Goal: Information Seeking & Learning: Find specific fact

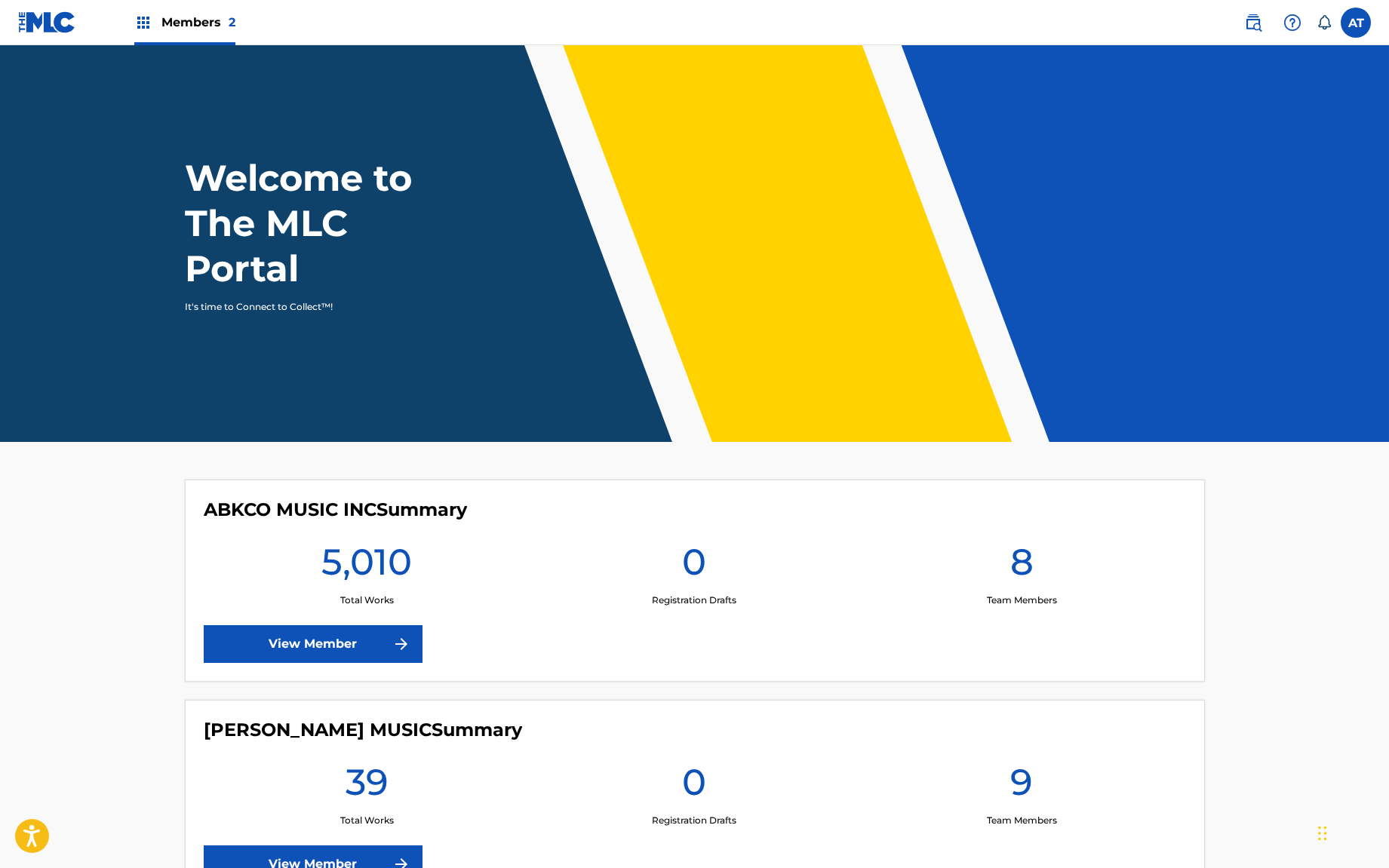
drag, startPoint x: 1266, startPoint y: 19, endPoint x: 1258, endPoint y: 25, distance: 10.0
click at [1266, 19] on link at bounding box center [1252, 22] width 30 height 30
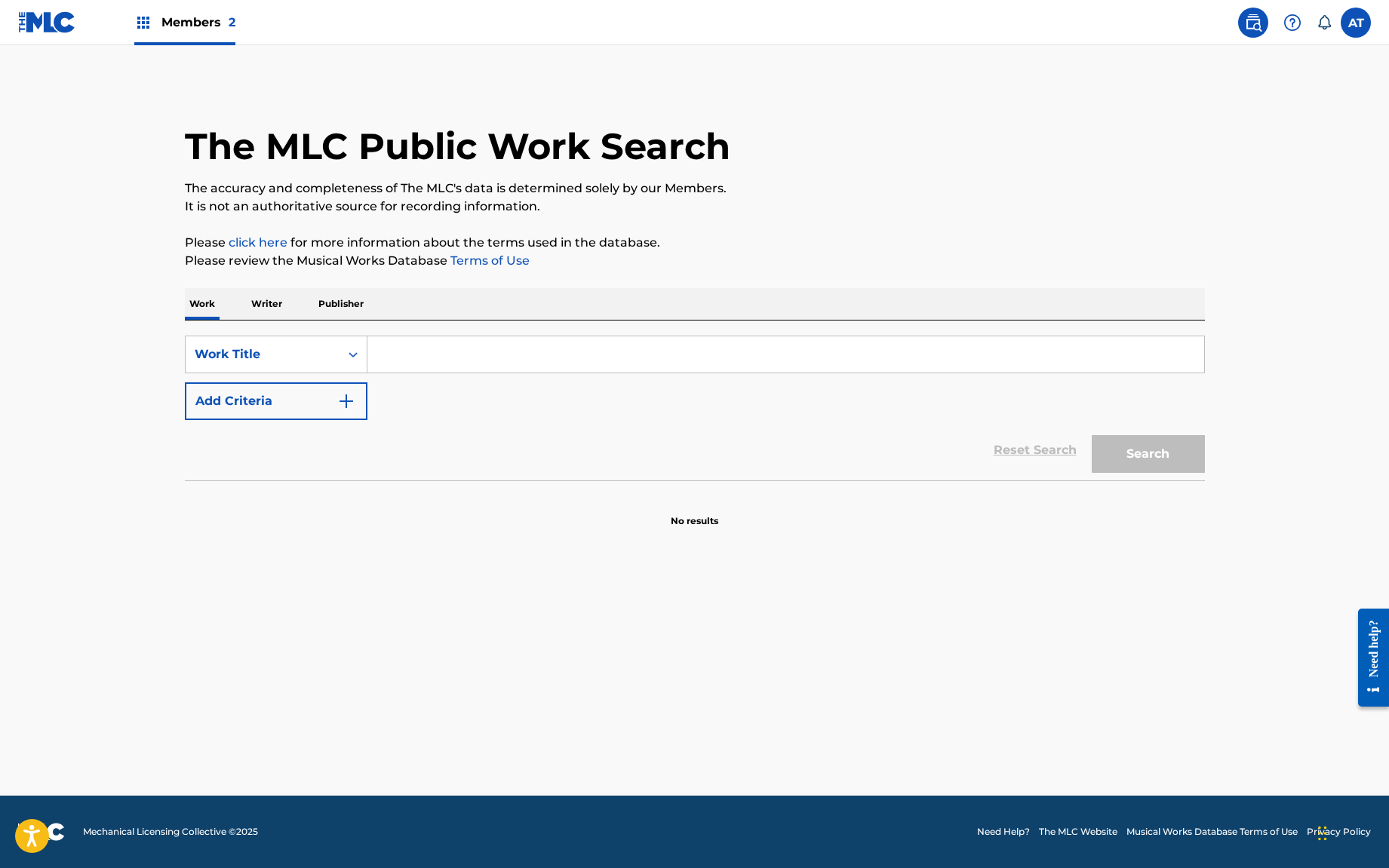
click at [462, 337] on div "Search Form" at bounding box center [786, 354] width 838 height 38
click at [470, 348] on input "Search Form" at bounding box center [785, 354] width 837 height 36
type input "as long as i aint' dead"
drag, startPoint x: 470, startPoint y: 348, endPoint x: 598, endPoint y: 353, distance: 128.1
click at [588, 358] on input "as long as i aint' dead" at bounding box center [785, 354] width 837 height 36
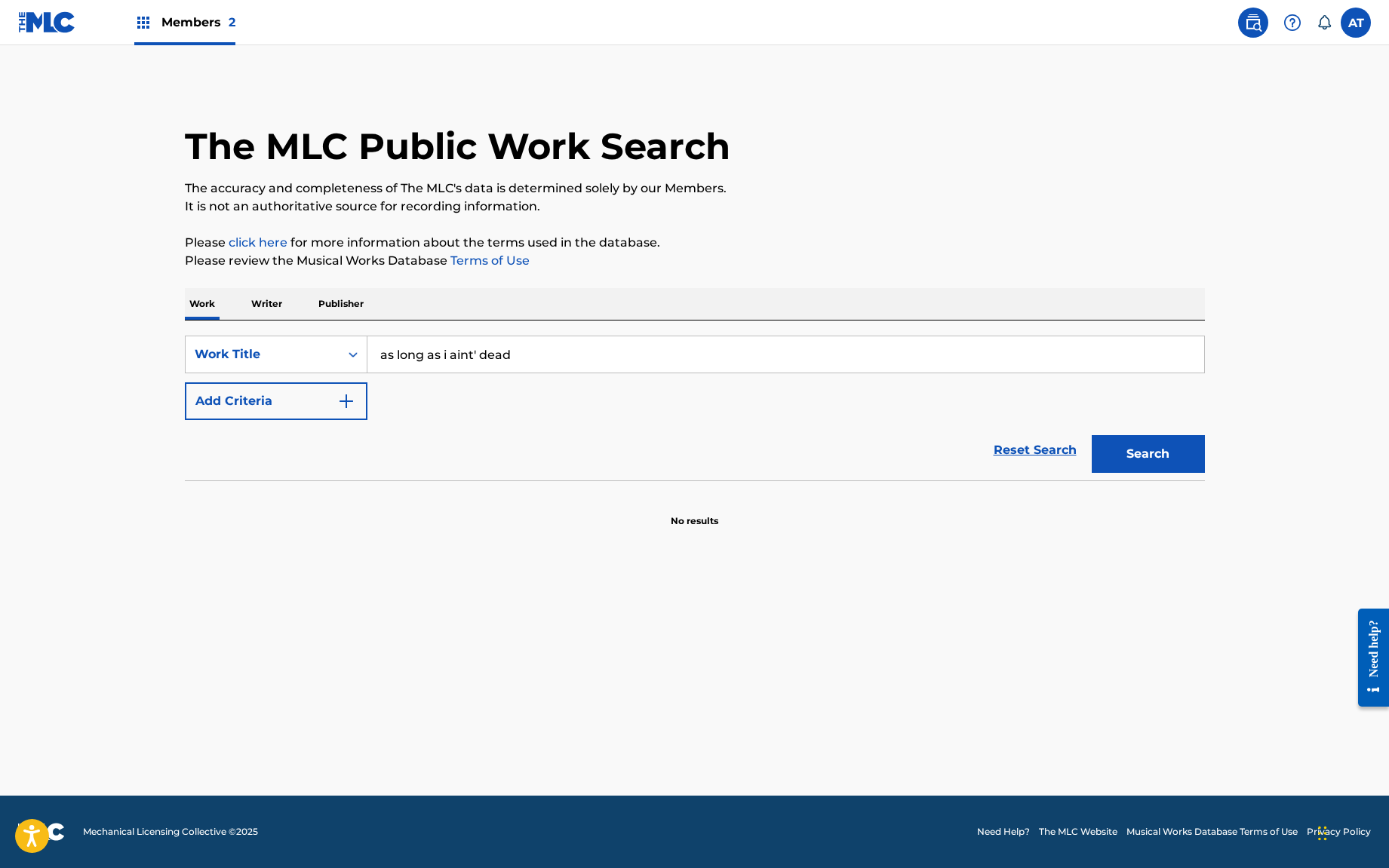
click at [457, 347] on input "as long as i aint' dead" at bounding box center [785, 354] width 837 height 36
click at [476, 349] on input "as long as i aint' dead" at bounding box center [785, 354] width 837 height 36
click at [477, 354] on input "as long as i aint' dead" at bounding box center [785, 354] width 837 height 36
type input "as long as i ain't dead"
click at [246, 401] on button "Add Criteria" at bounding box center [276, 401] width 183 height 38
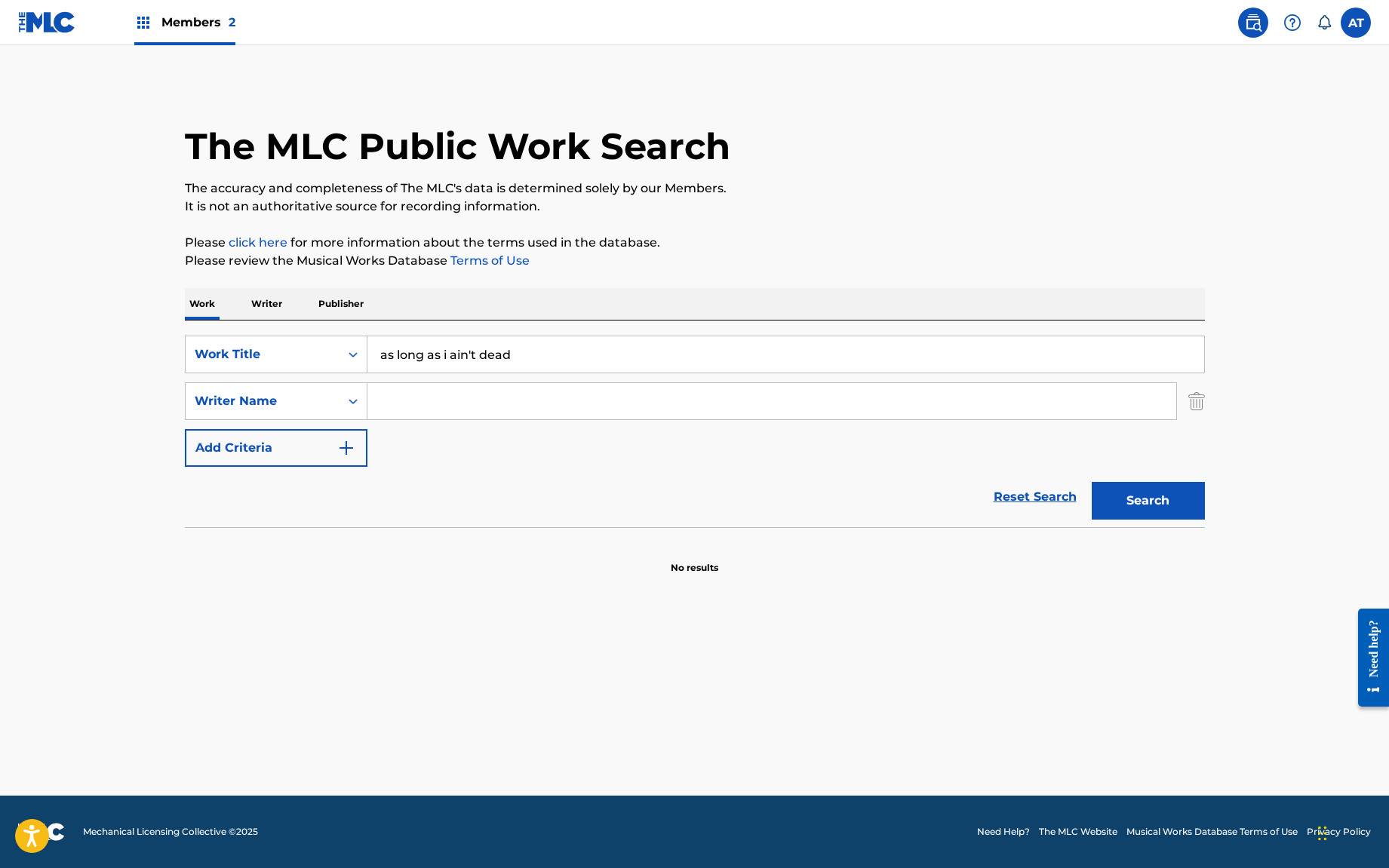
click at [503, 424] on div "SearchWithCriteriaecf74554-0316-479a-ae01-e7763d3f5eeb Work Title as long as i …" at bounding box center [695, 401] width 1020 height 131
click at [506, 404] on input "Search Form" at bounding box center [771, 401] width 809 height 36
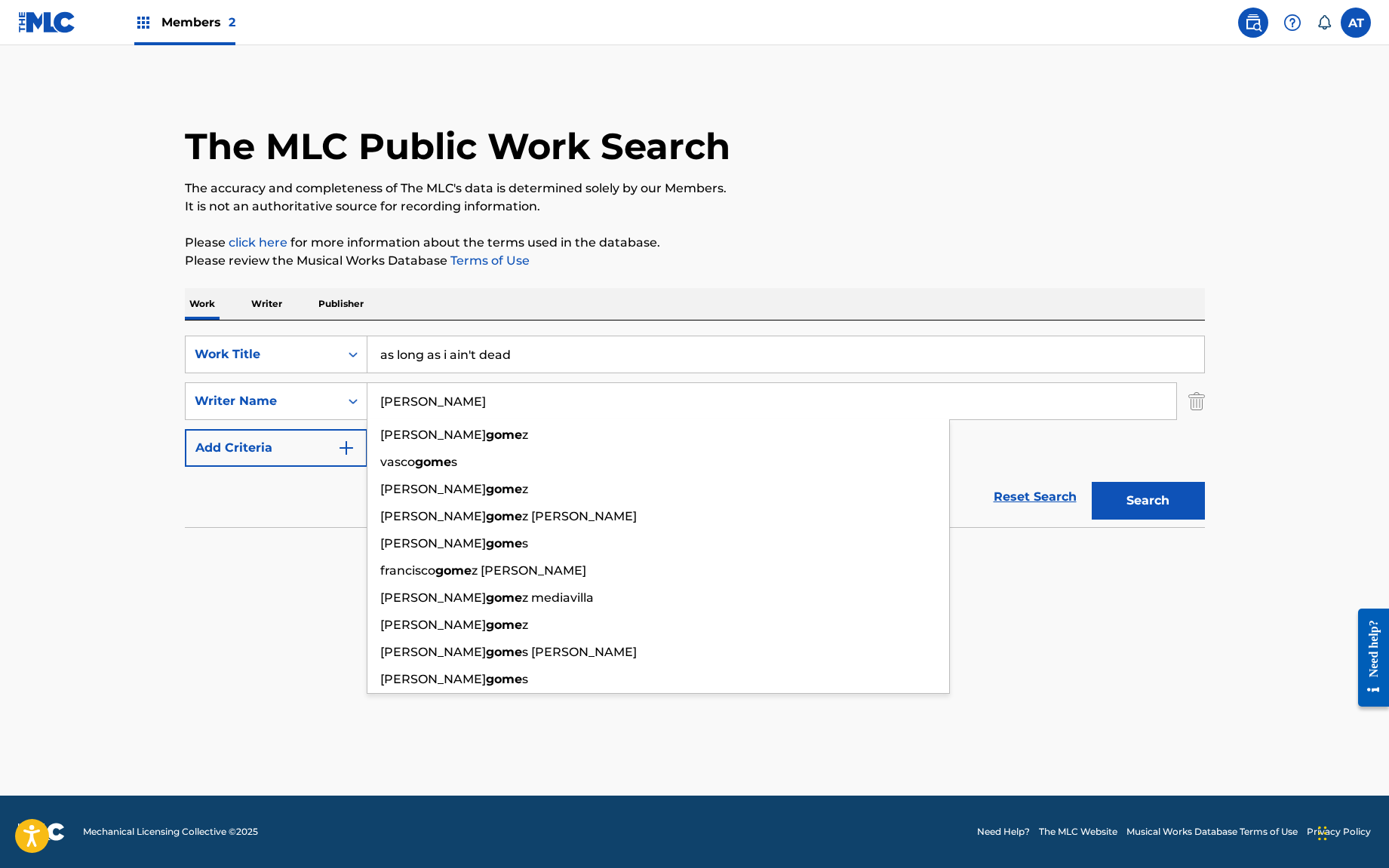
click at [1091, 482] on button "Search" at bounding box center [1148, 500] width 113 height 38
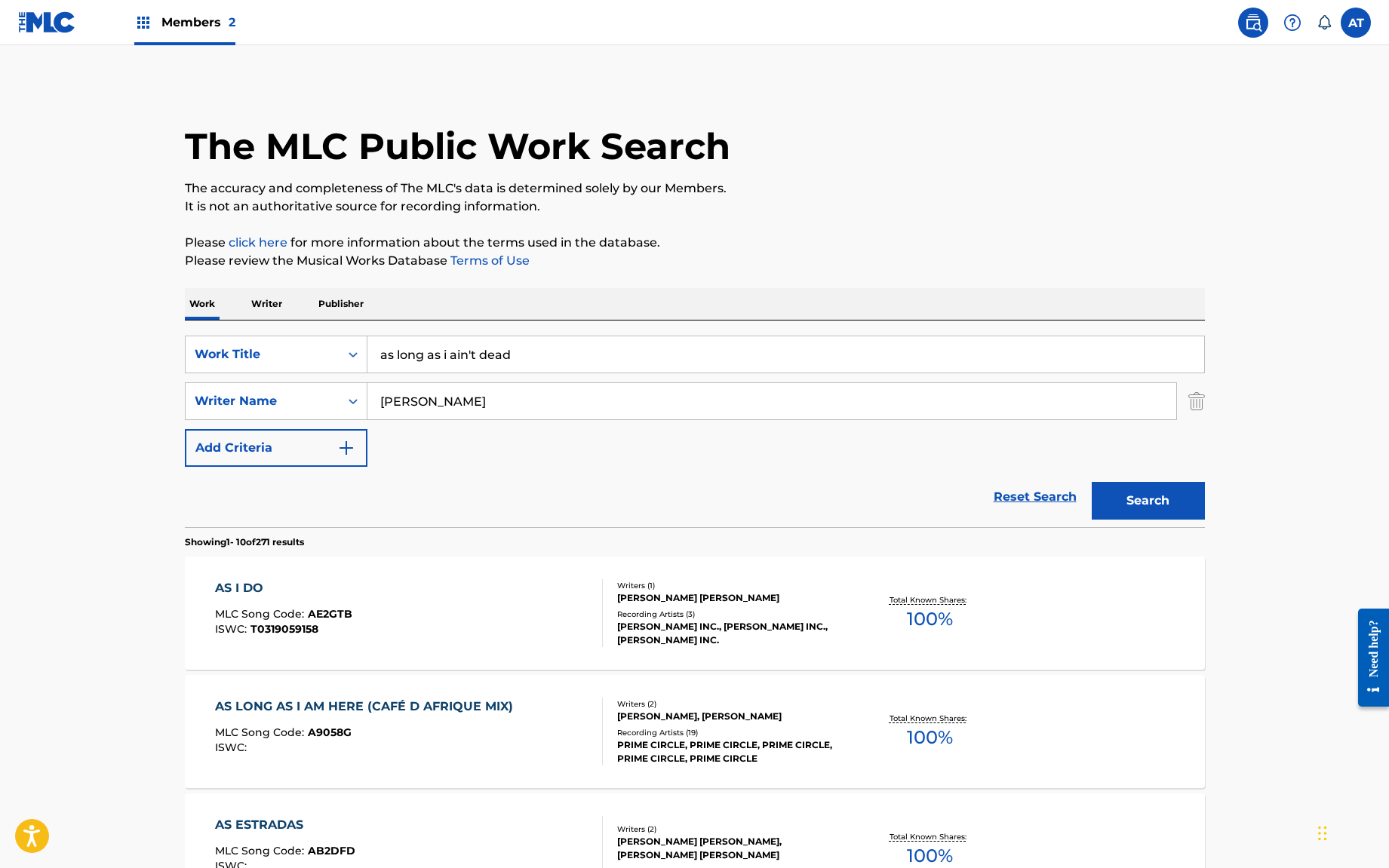
click at [426, 369] on input "as long as i ain't dead" at bounding box center [785, 354] width 837 height 36
click at [430, 406] on input "[PERSON_NAME]" at bounding box center [771, 401] width 809 height 36
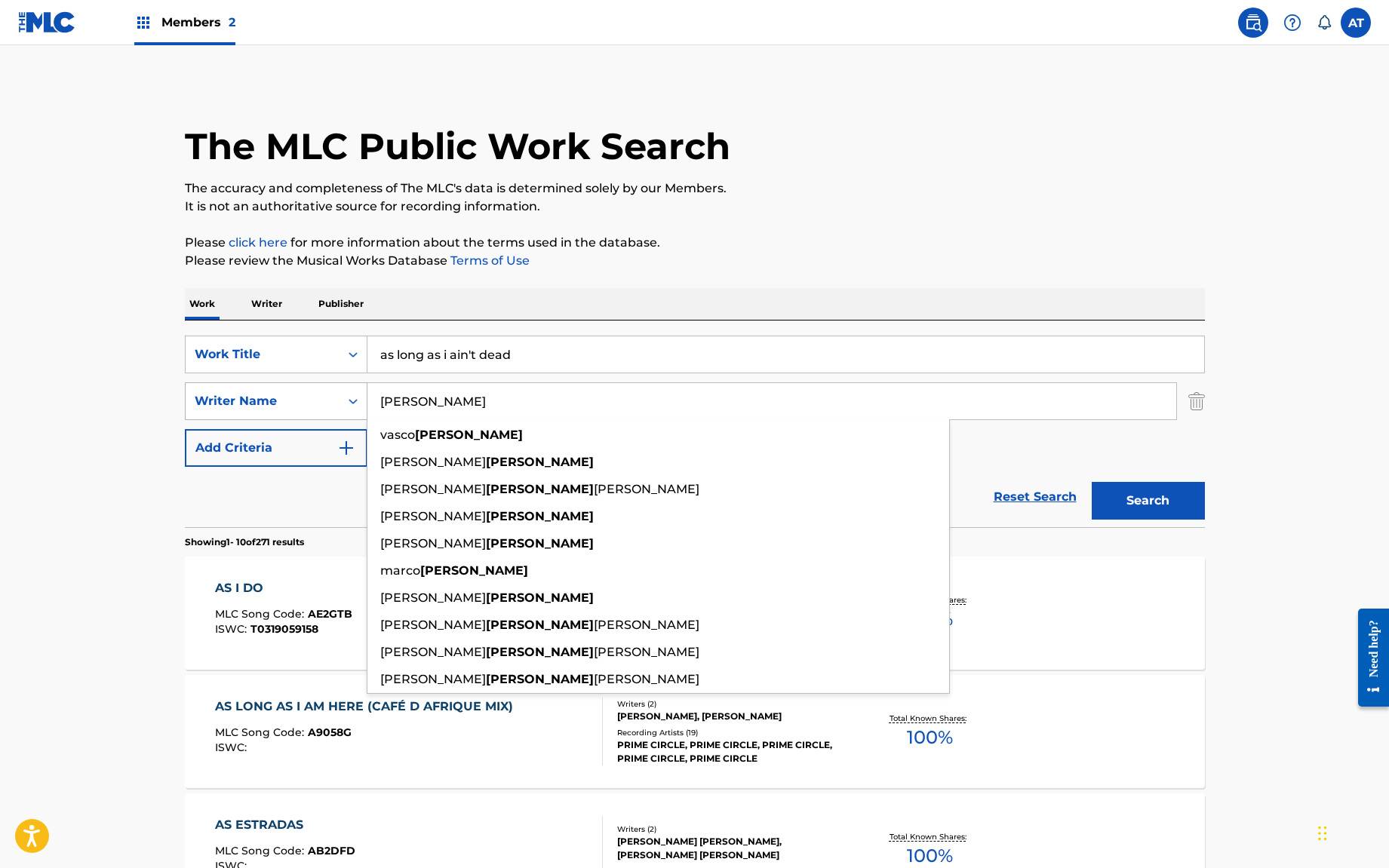
drag, startPoint x: 433, startPoint y: 403, endPoint x: 295, endPoint y: 396, distance: 138.2
click at [295, 396] on div "SearchWithCriteria970b51ef-de29-465e-b7f0-4273d693d947 Writer Name gomes vasco …" at bounding box center [695, 401] width 1020 height 38
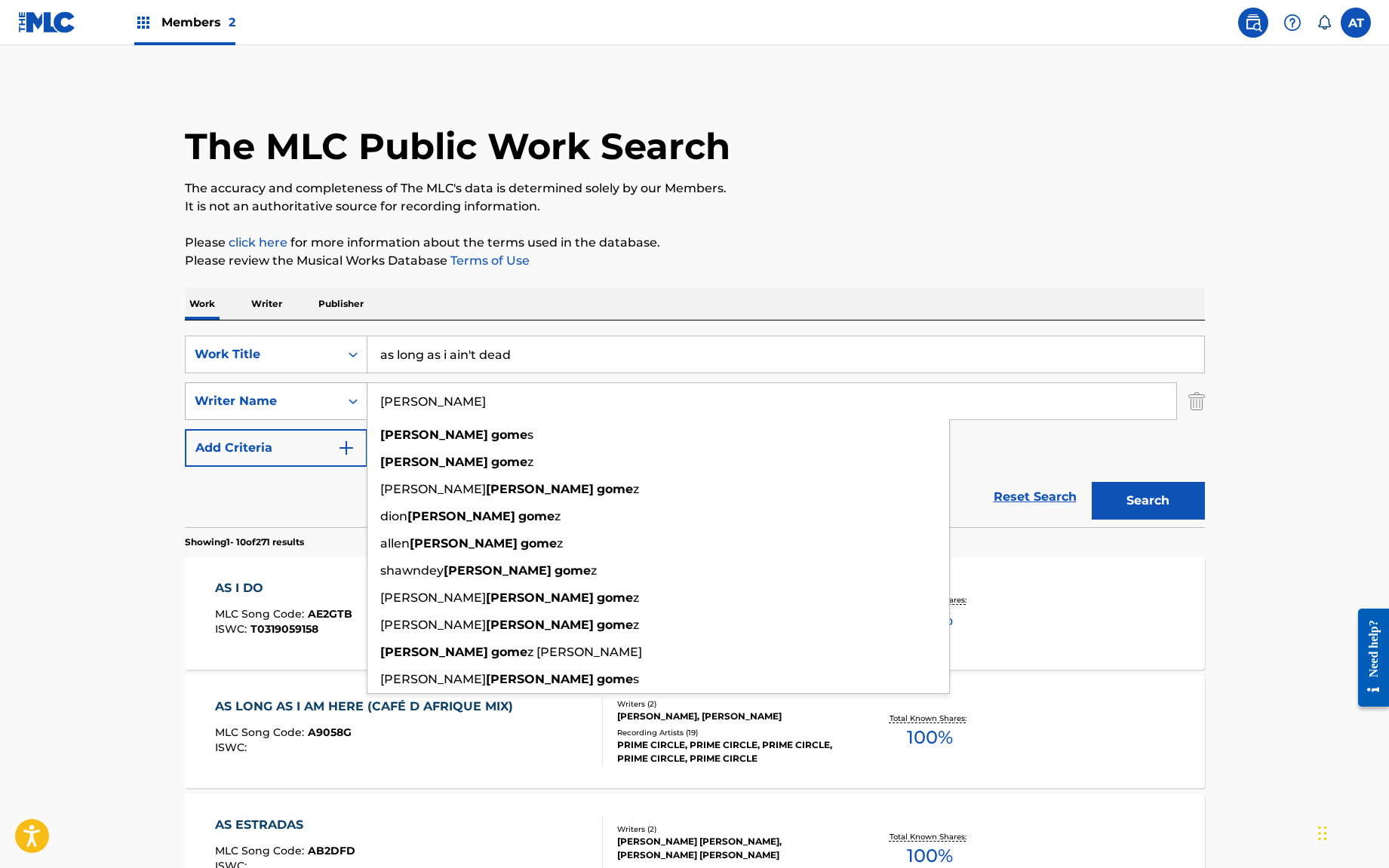
type input "michael gomes"
click at [1091, 482] on button "Search" at bounding box center [1148, 500] width 113 height 38
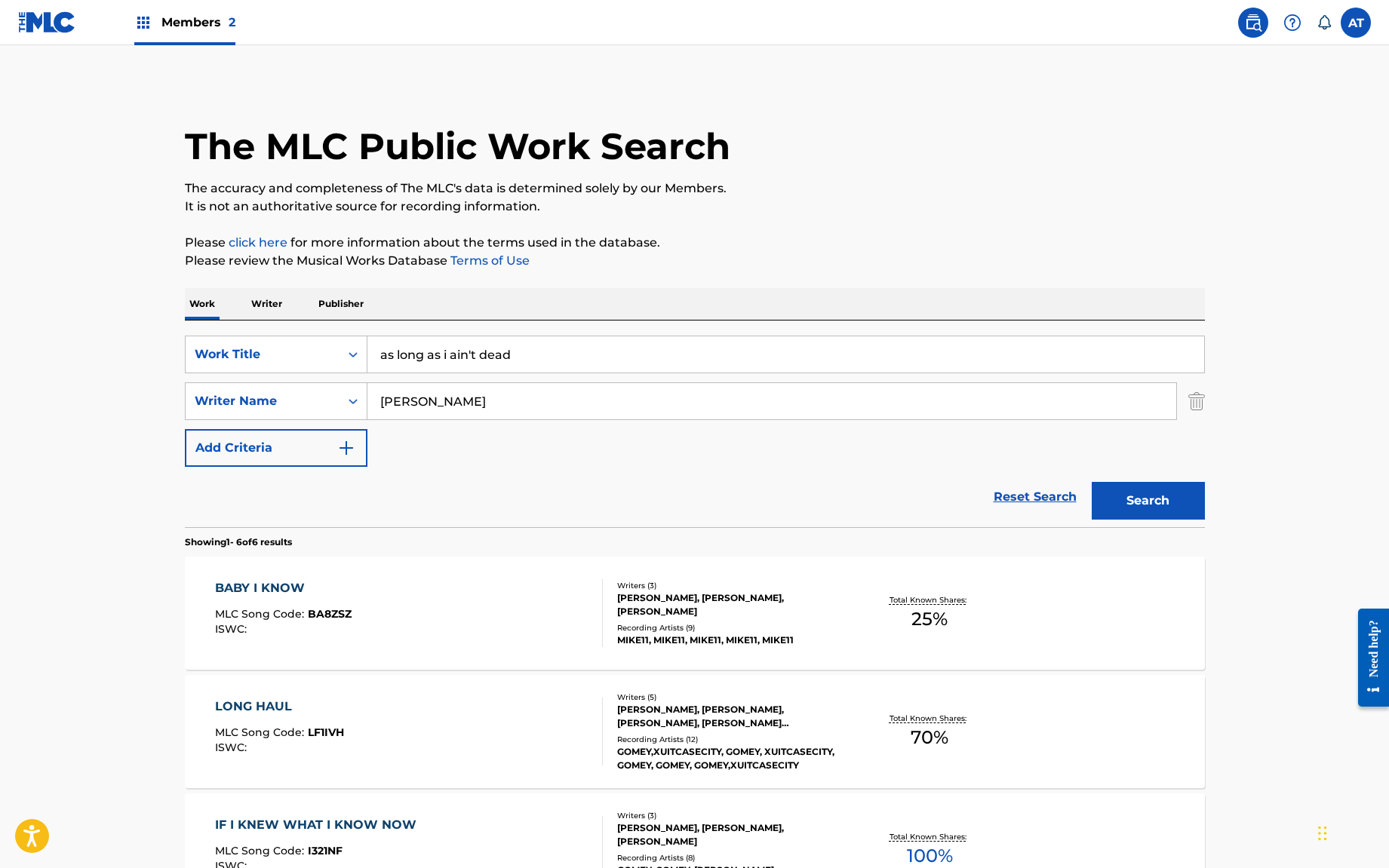
click at [72, 550] on main "The MLC Public Work Search The accuracy and completeness of The MLC's data is d…" at bounding box center [694, 692] width 1389 height 1294
click at [45, 20] on img at bounding box center [46, 22] width 58 height 22
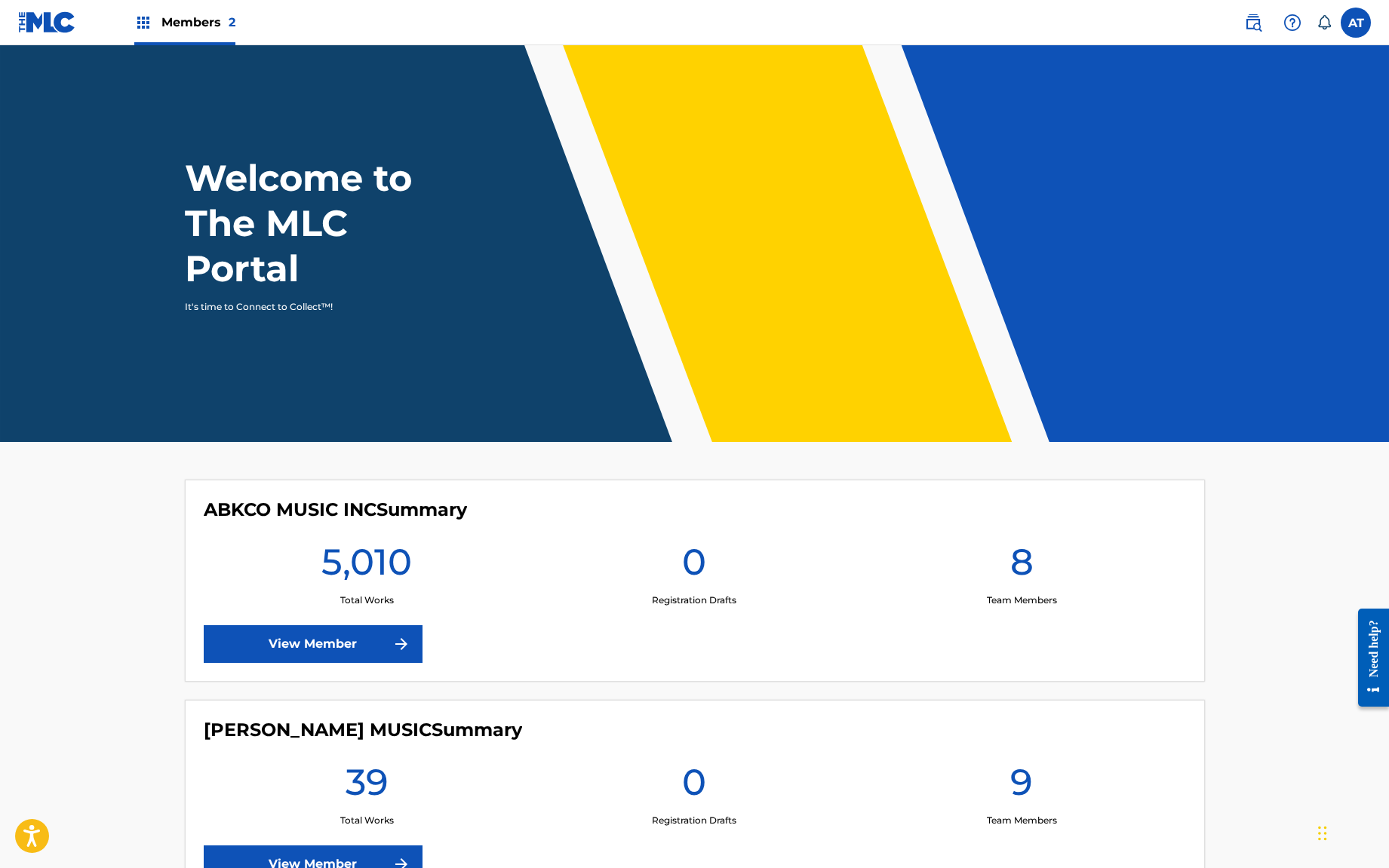
click at [315, 647] on link "View Member" at bounding box center [313, 644] width 219 height 38
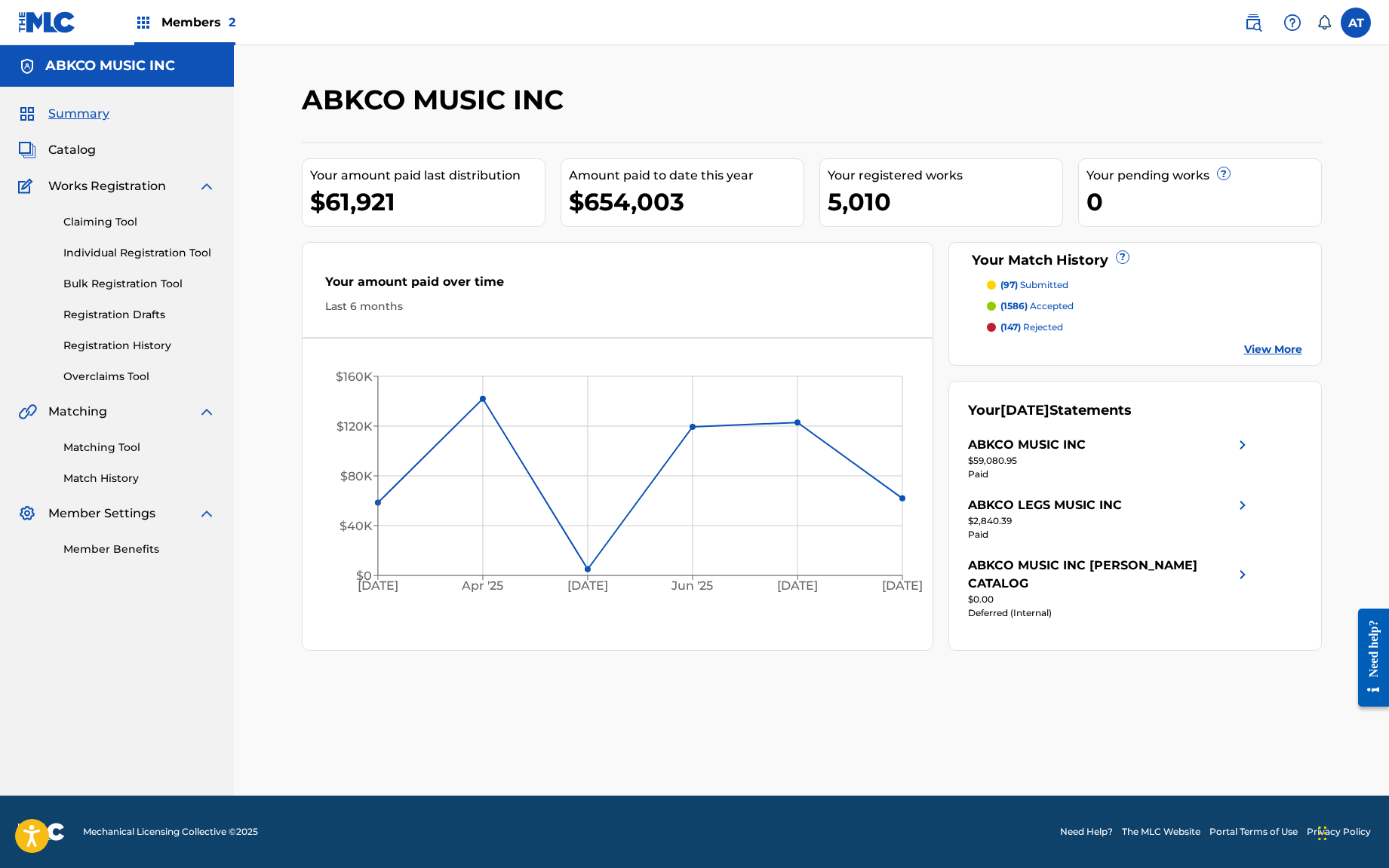
click at [677, 662] on div "ABKCO MUSIC INC Your amount paid last distribution $61,921 Amount paid to date …" at bounding box center [811, 439] width 1056 height 712
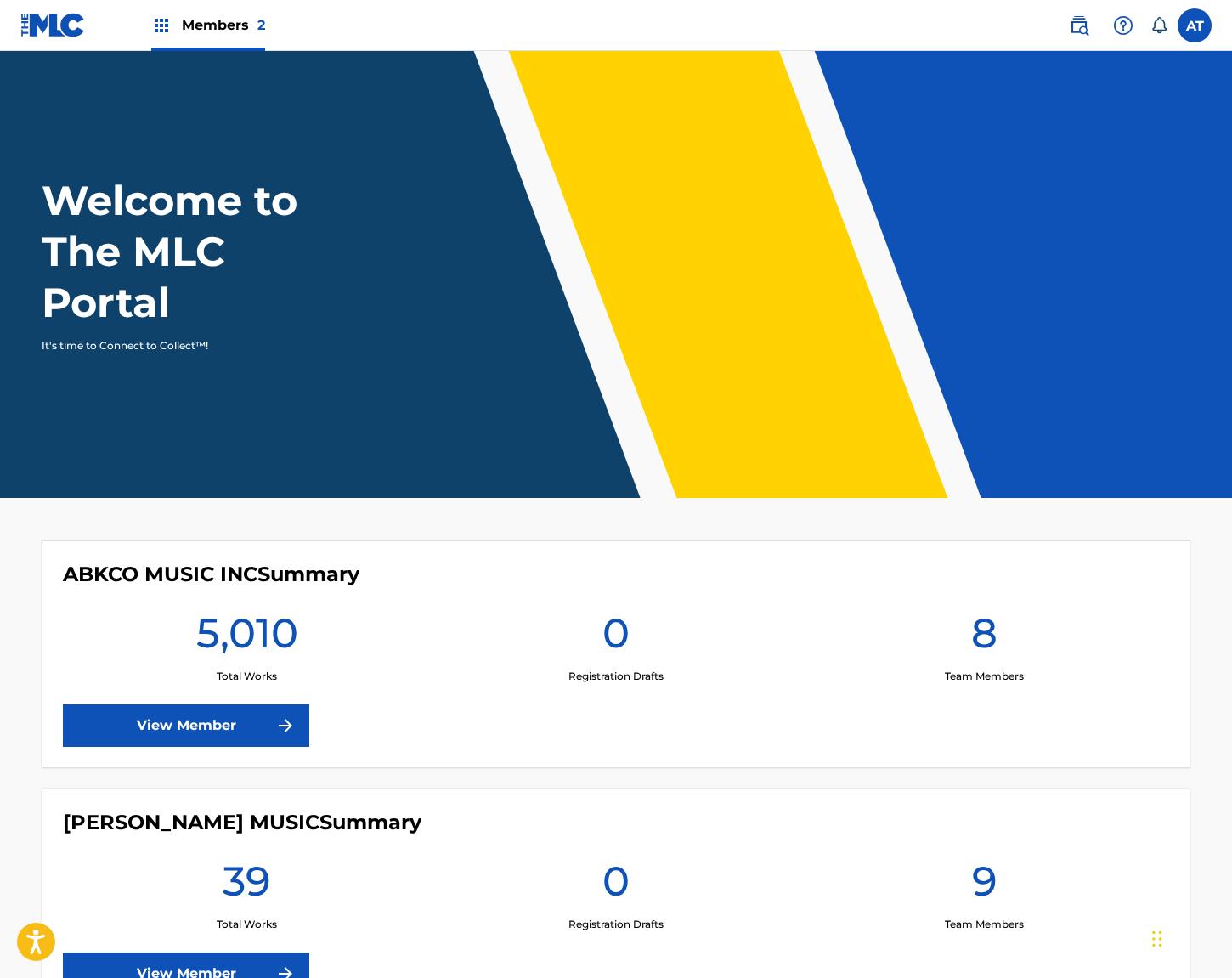
click at [1101, 19] on span at bounding box center [1115, 25] width 105 height 34
click at [1084, 21] on img at bounding box center [1078, 25] width 20 height 20
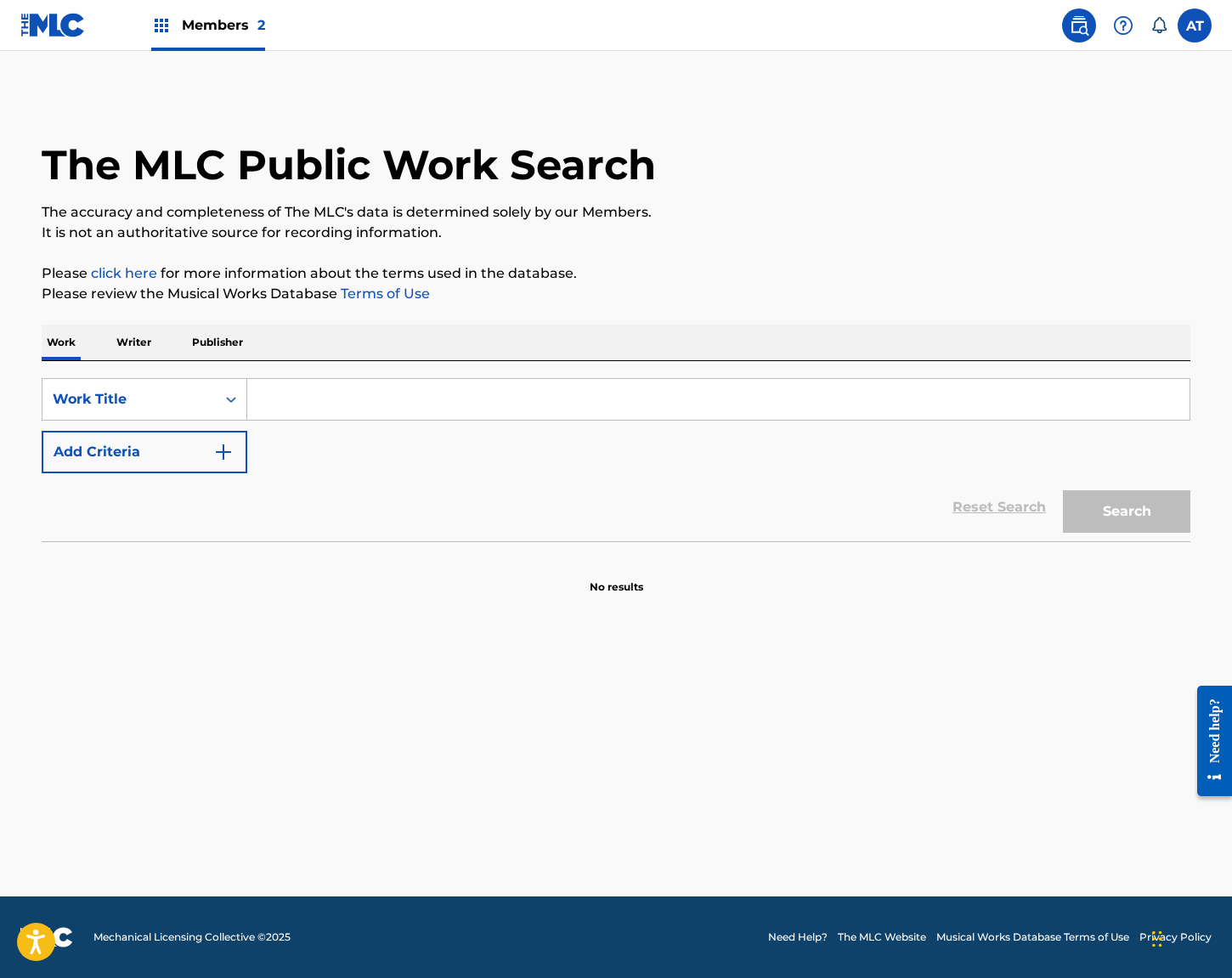
click at [552, 379] on input "Search Form" at bounding box center [719, 399] width 943 height 41
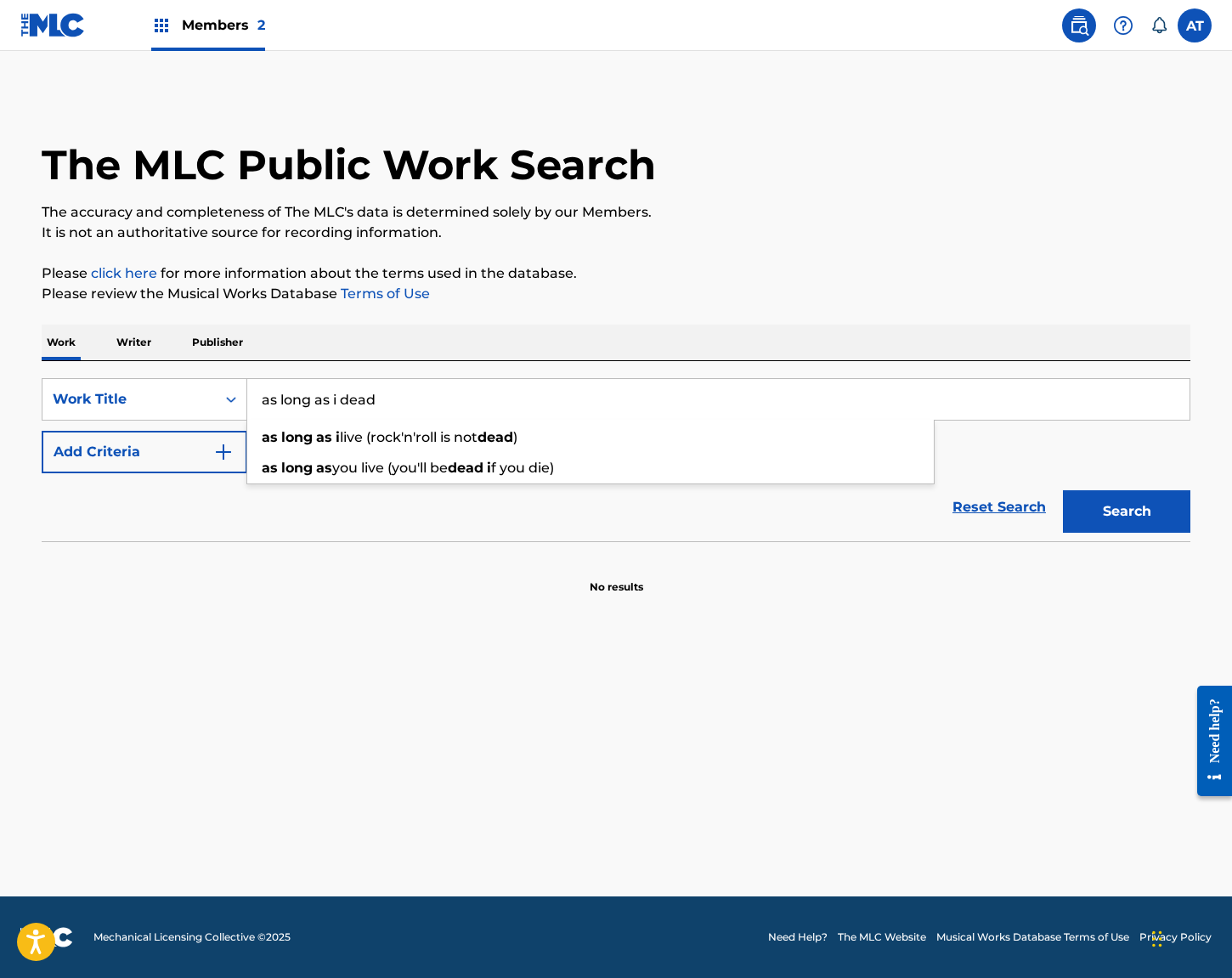
click at [1063, 490] on button "Search" at bounding box center [1127, 511] width 128 height 43
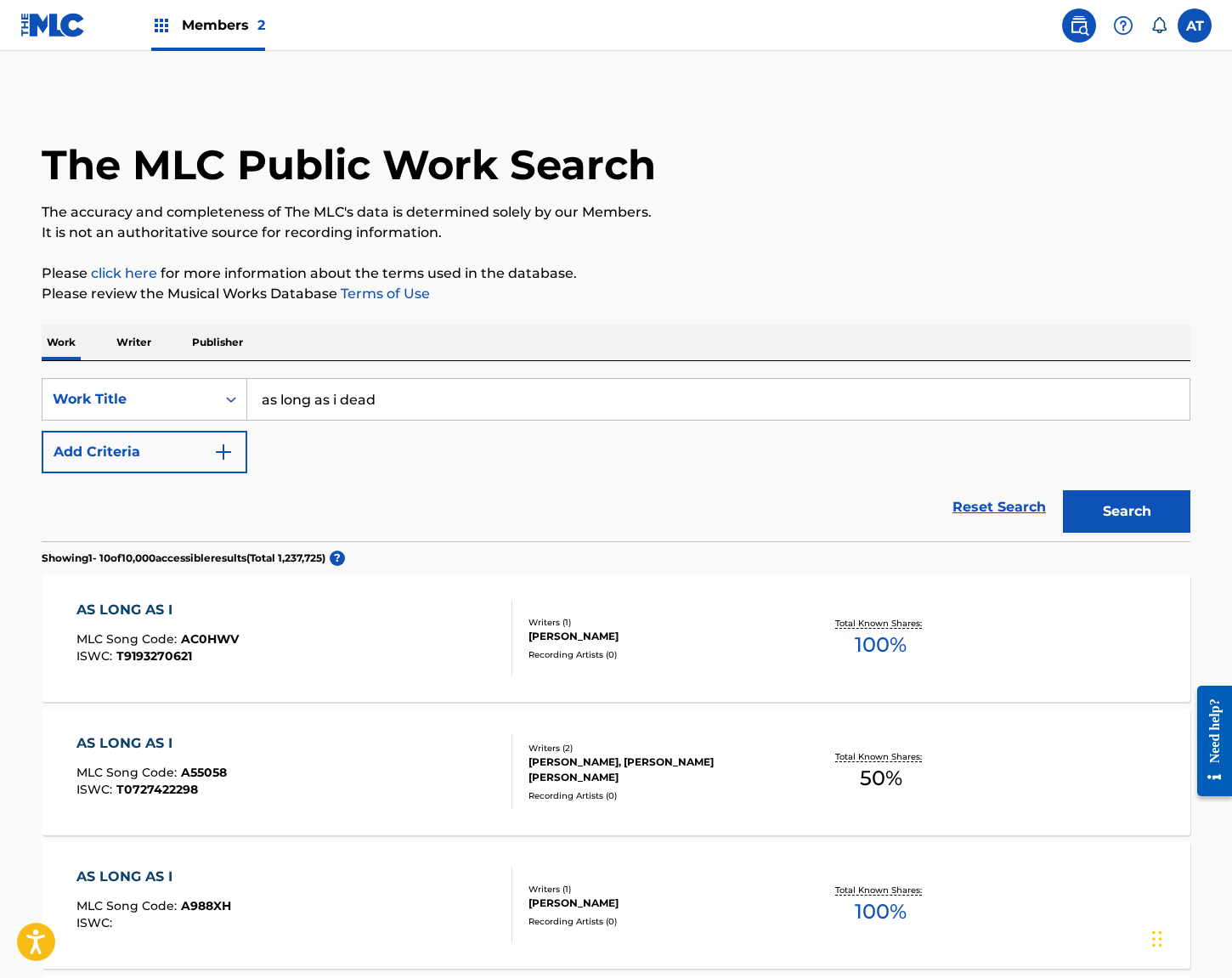
click at [406, 413] on input "as long as i dead" at bounding box center [719, 399] width 943 height 41
drag, startPoint x: 405, startPoint y: 406, endPoint x: 338, endPoint y: 407, distance: 67.0
click at [338, 407] on input "as long as i dead" at bounding box center [719, 399] width 943 height 41
click at [1063, 490] on button "Search" at bounding box center [1127, 511] width 128 height 43
click at [383, 386] on input "as long as i ain't dead" at bounding box center [719, 399] width 943 height 41
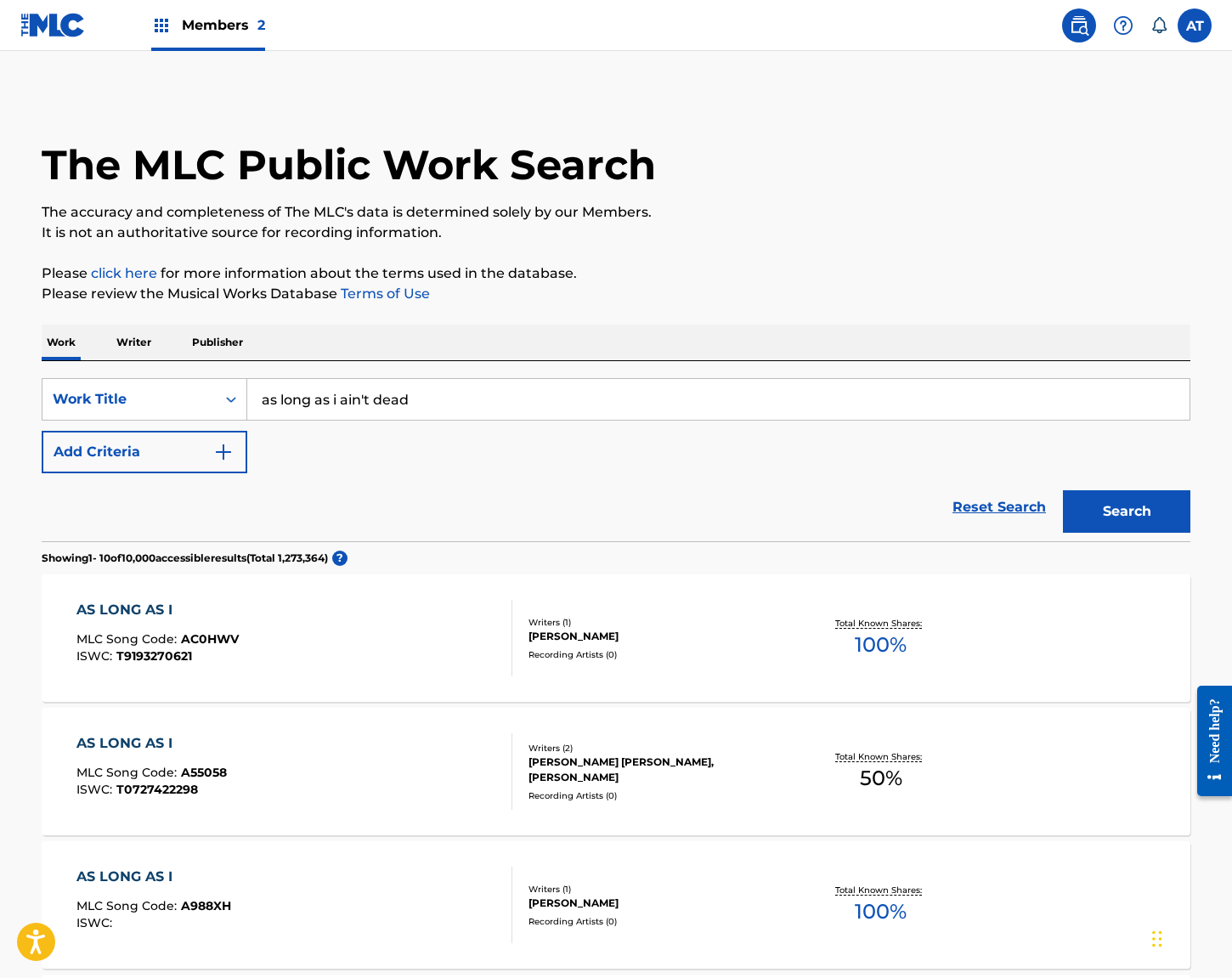
click at [401, 395] on input "as long as i ain't dead" at bounding box center [719, 399] width 943 height 41
click at [426, 394] on input "as long as i ain't dead" at bounding box center [719, 399] width 943 height 41
click at [427, 394] on input "as long as i ain't dead" at bounding box center [719, 399] width 943 height 41
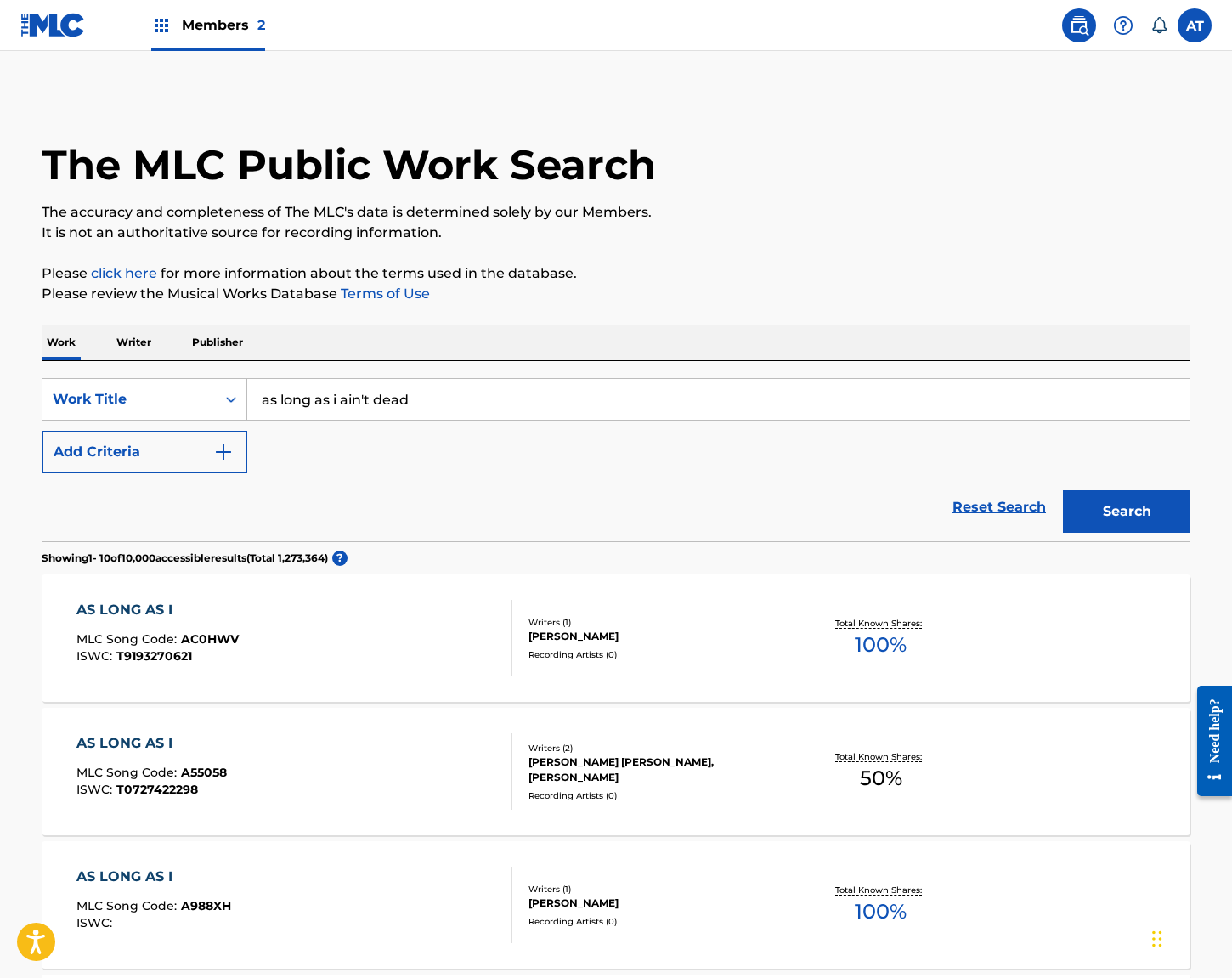
click at [431, 401] on input "as long as i ain't dead" at bounding box center [719, 399] width 943 height 41
click at [447, 388] on input "as long as i ain't dead" at bounding box center [719, 399] width 943 height 41
click at [466, 330] on div "Work Writer Publisher" at bounding box center [616, 342] width 1149 height 36
click at [463, 375] on div "SearchWithCriteria6bc1d8ee-fea3-4c20-a573-daba173a851d Work Title as long as i …" at bounding box center [616, 451] width 1149 height 180
drag, startPoint x: 450, startPoint y: 413, endPoint x: 443, endPoint y: 405, distance: 10.6
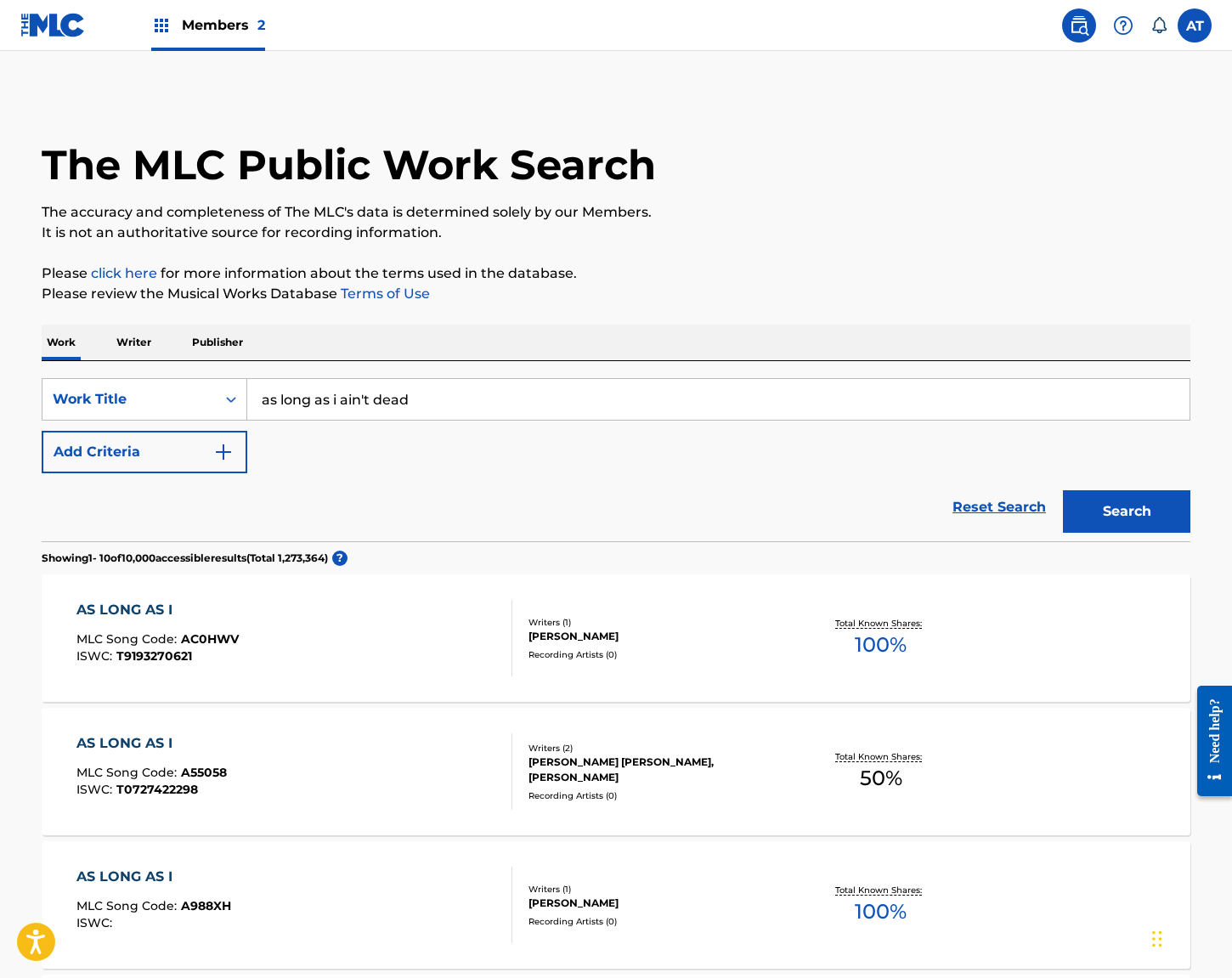
click at [445, 407] on input "as long as i ain't dead" at bounding box center [719, 399] width 943 height 41
click at [487, 400] on input "as long as i ain't dead" at bounding box center [719, 399] width 943 height 41
click at [429, 375] on div "SearchWithCriteria6bc1d8ee-fea3-4c20-a573-daba173a851d Work Title as long as i …" at bounding box center [616, 451] width 1149 height 180
click at [553, 406] on input "as long as i ain't dead" at bounding box center [719, 399] width 943 height 41
drag, startPoint x: 529, startPoint y: 405, endPoint x: -38, endPoint y: 348, distance: 569.9
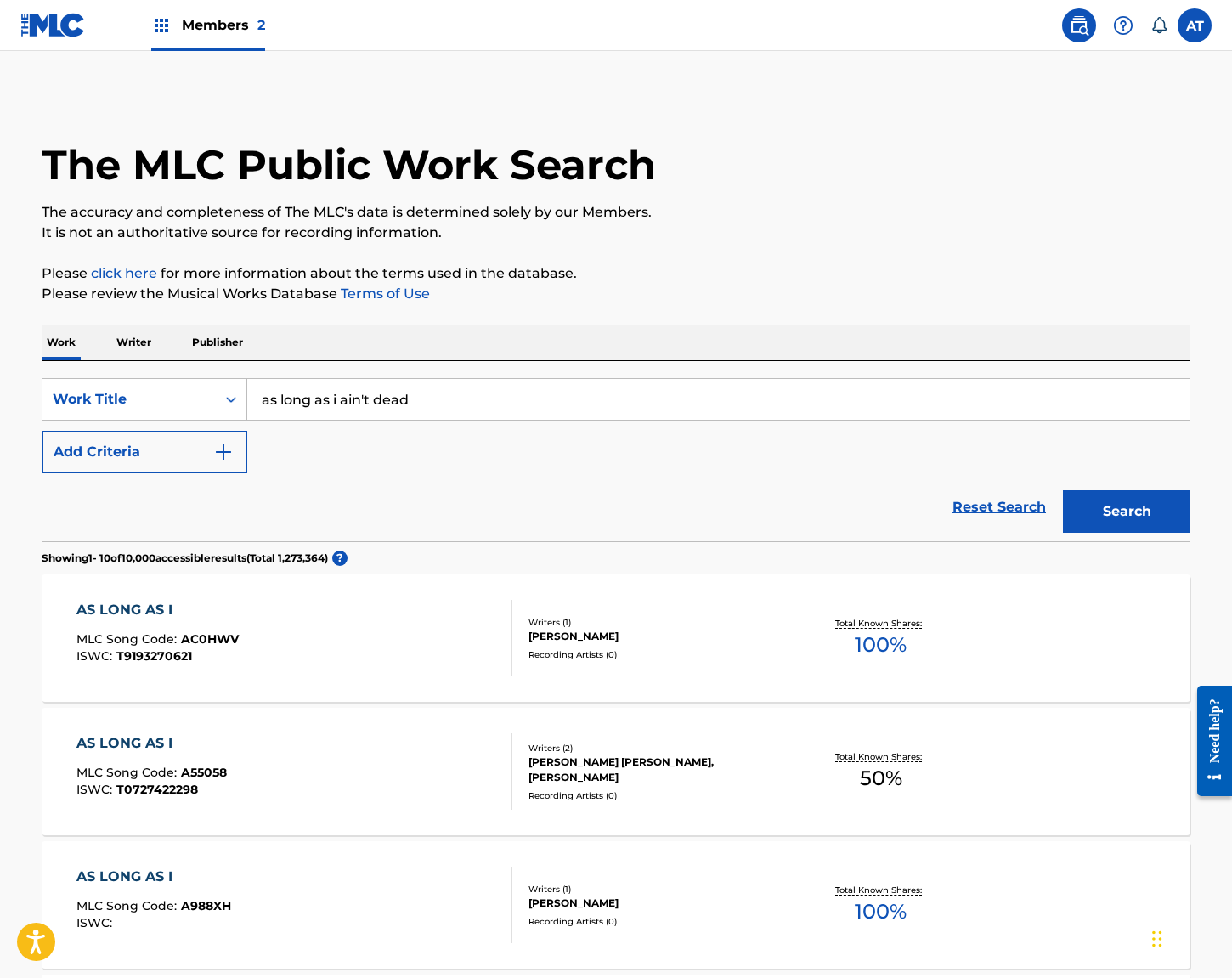
click at [0, 348] on html "Accessibility Screen-Reader Guide, Feedback, and Issue Reporting | New window M…" at bounding box center [616, 489] width 1232 height 978
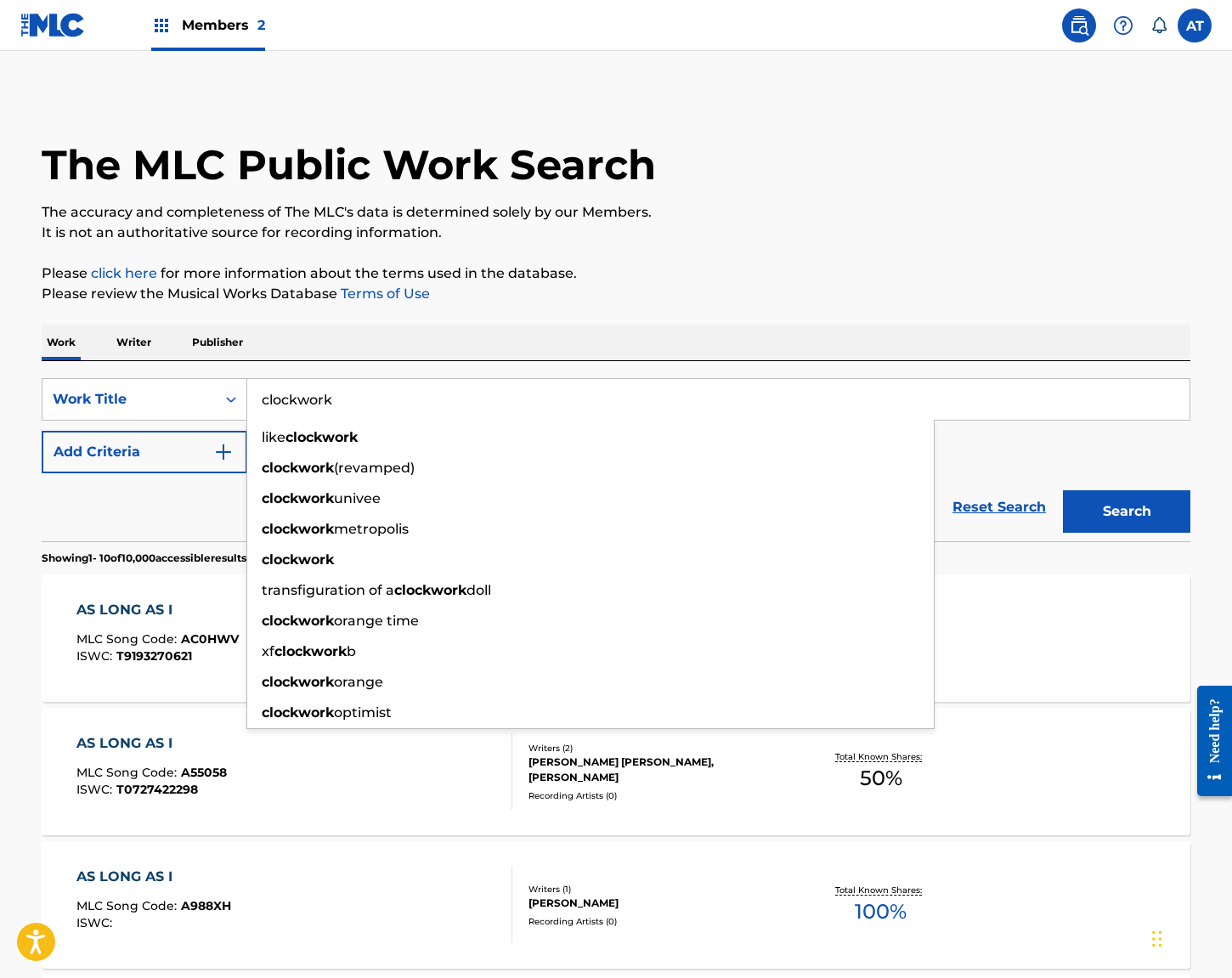
type input "clockwork"
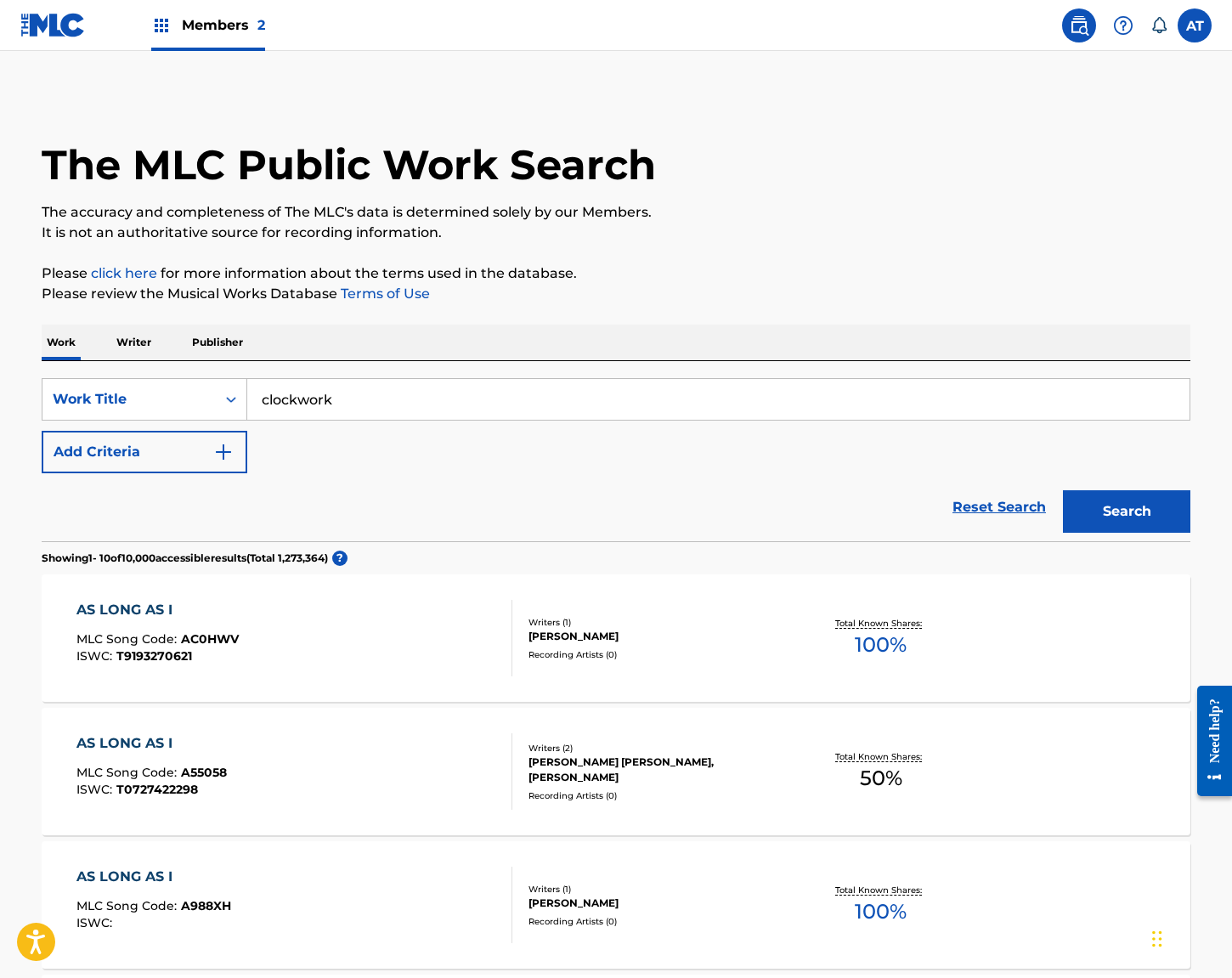
click at [42, 431] on button "Add Criteria" at bounding box center [144, 452] width 206 height 43
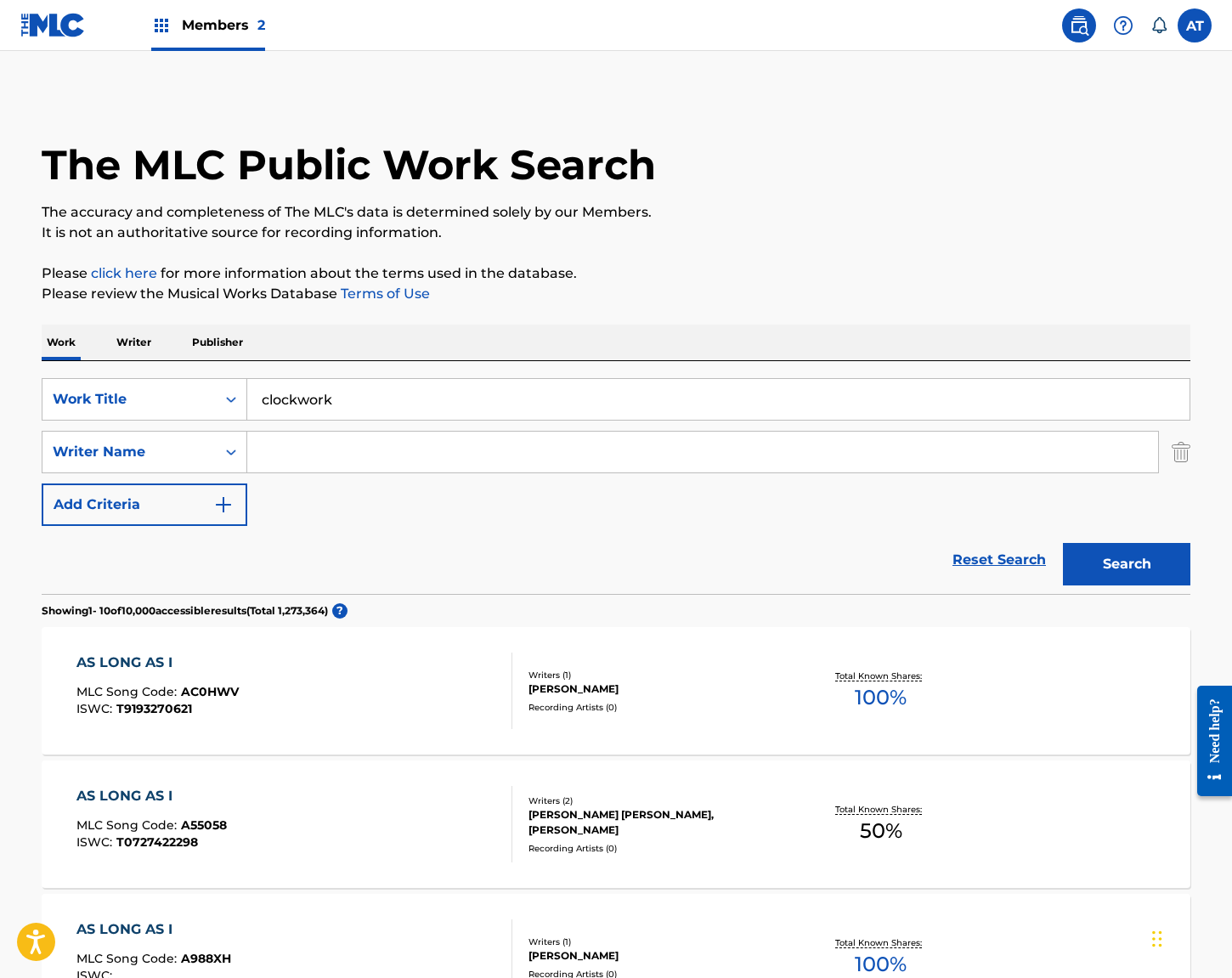
click at [347, 462] on input "Search Form" at bounding box center [703, 452] width 911 height 41
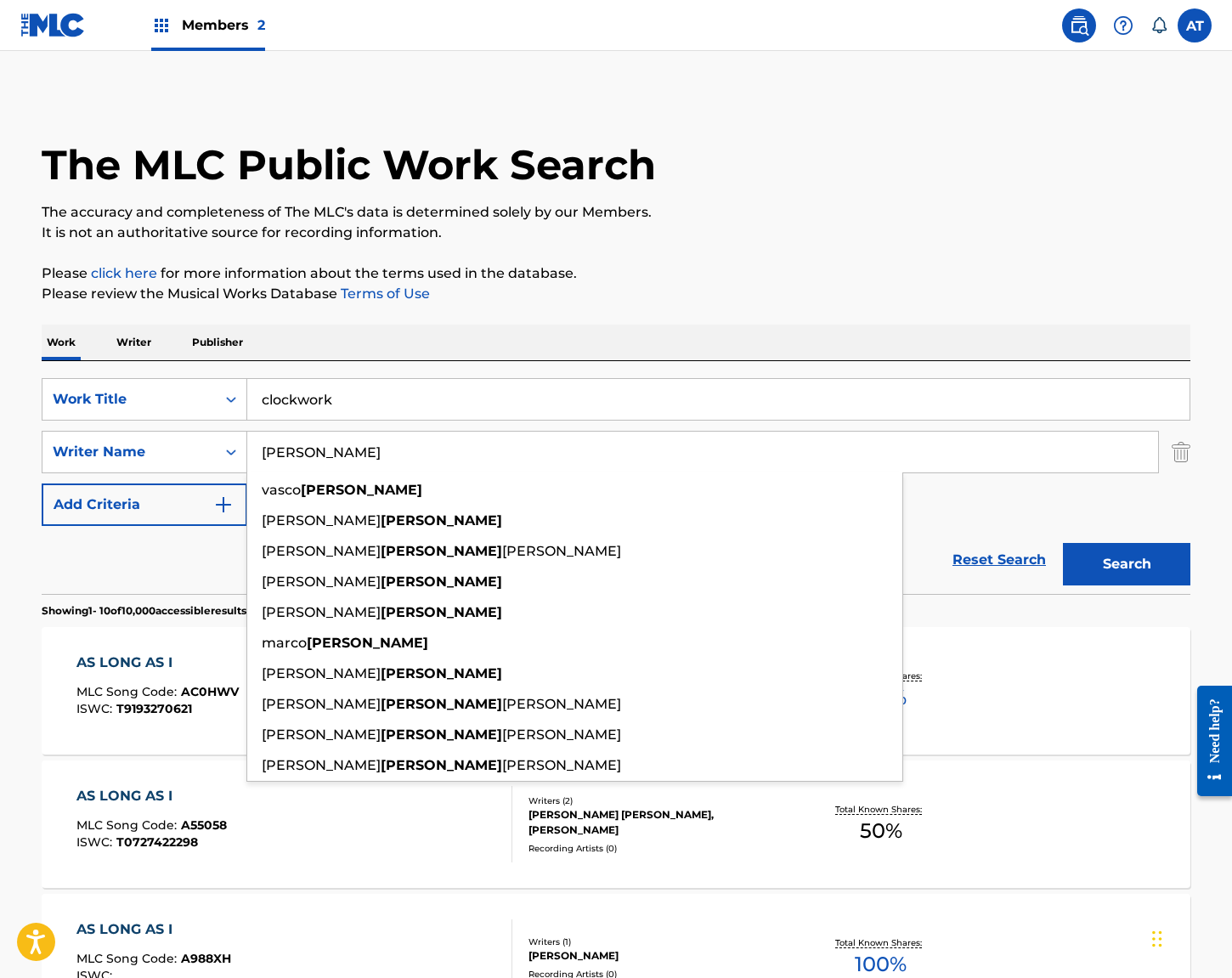
type input "[PERSON_NAME]"
click at [1063, 543] on button "Search" at bounding box center [1127, 564] width 128 height 43
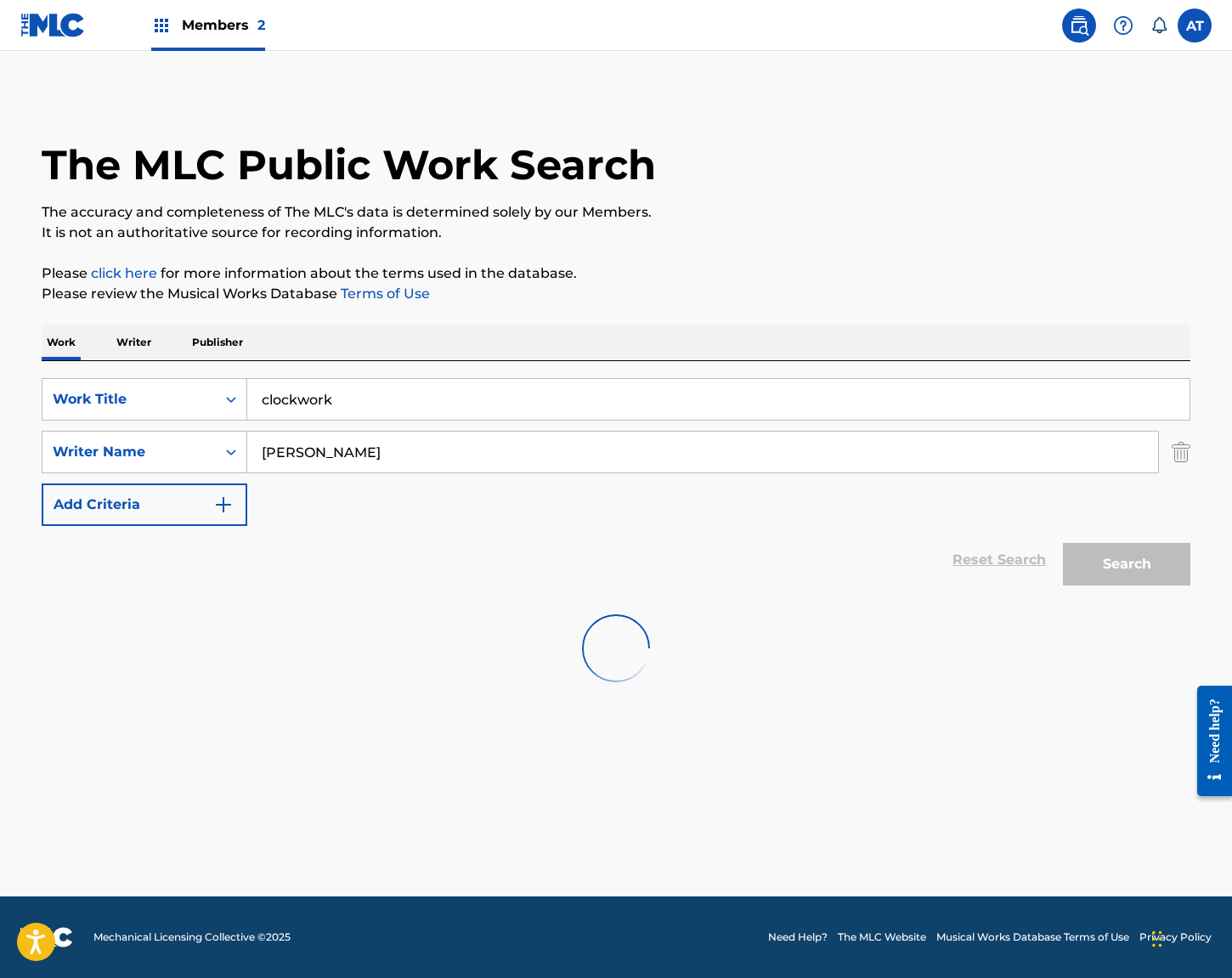
drag, startPoint x: 361, startPoint y: 481, endPoint x: 347, endPoint y: 462, distance: 23.6
click at [362, 481] on div "SearchWithCriteria6bc1d8ee-fea3-4c20-a573-daba173a851d Work Title clockwork Sea…" at bounding box center [616, 452] width 1149 height 148
click at [355, 453] on input "[PERSON_NAME]" at bounding box center [703, 452] width 911 height 41
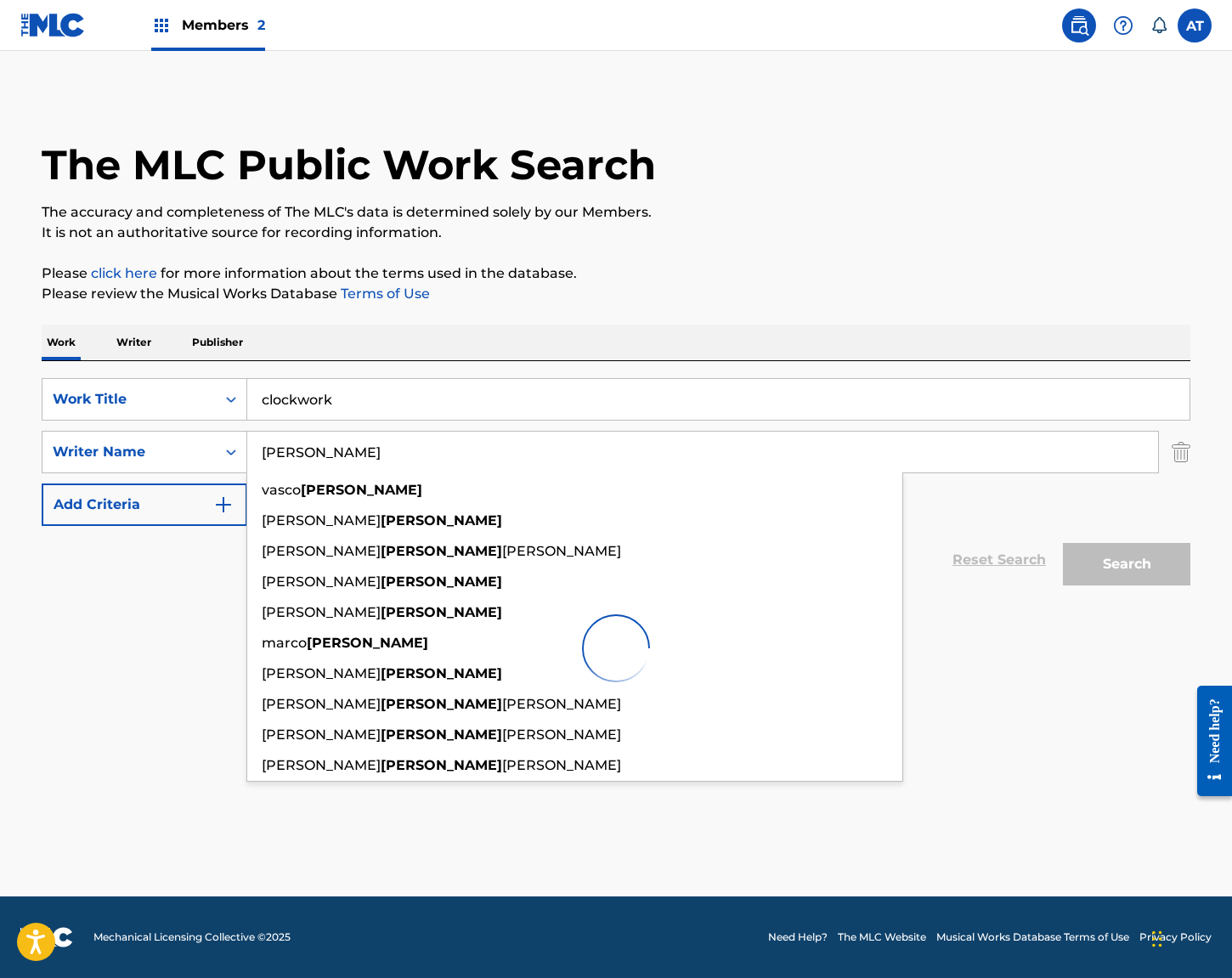
drag, startPoint x: 138, startPoint y: 631, endPoint x: 354, endPoint y: 327, distance: 372.9
click at [139, 631] on div at bounding box center [616, 648] width 1149 height 109
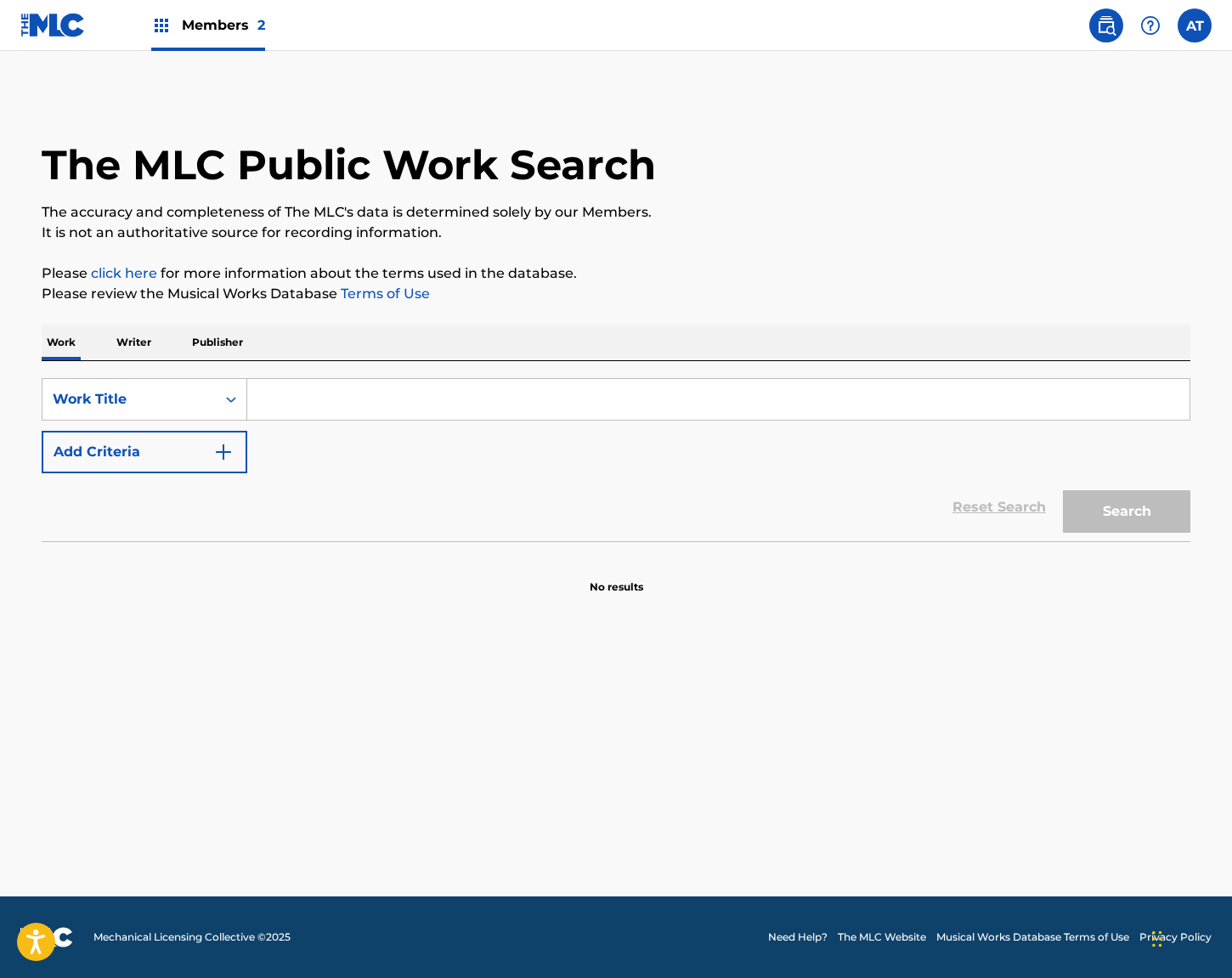
drag, startPoint x: 353, startPoint y: 373, endPoint x: 334, endPoint y: 390, distance: 25.5
click at [354, 373] on div "SearchWithCriteriabdb26e46-f7bb-4f00-a209-54c224decc31 Work Title Add Criteria …" at bounding box center [616, 451] width 1149 height 180
click at [334, 391] on input "Search Form" at bounding box center [719, 399] width 943 height 41
type input "clo"
click at [334, 391] on input "Search Form" at bounding box center [719, 399] width 943 height 41
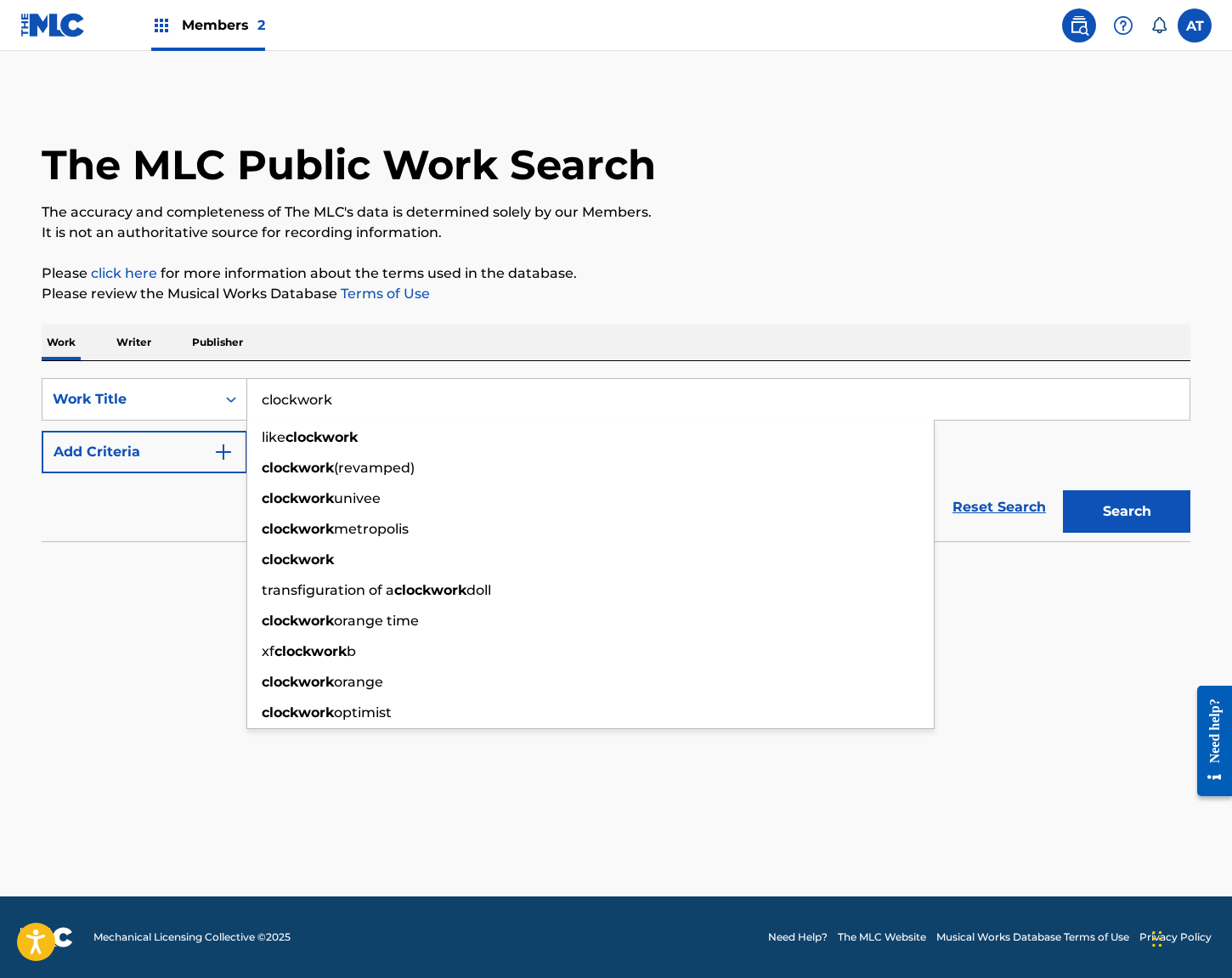
type input "clockwork"
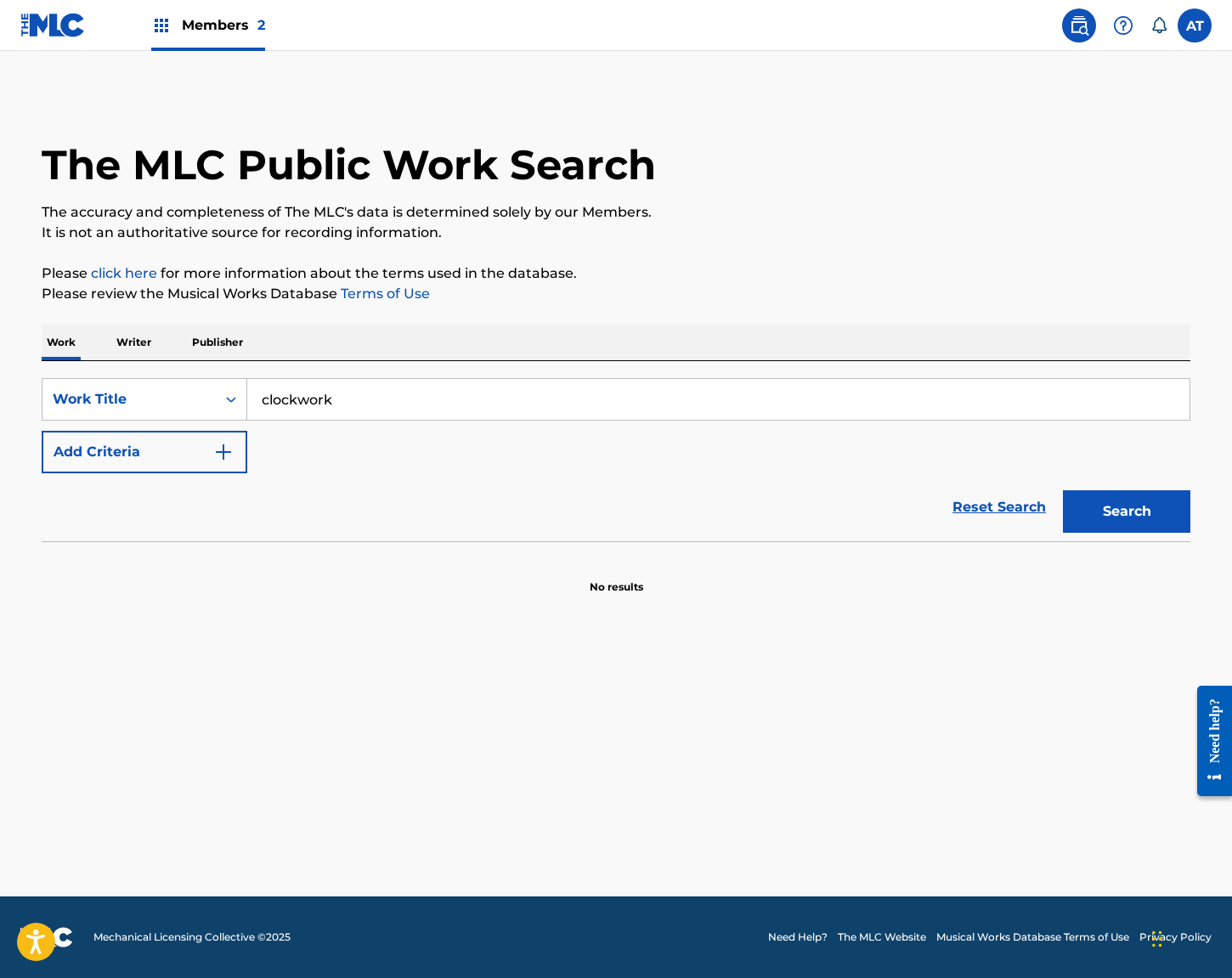
click at [42, 431] on button "Add Criteria" at bounding box center [144, 452] width 206 height 43
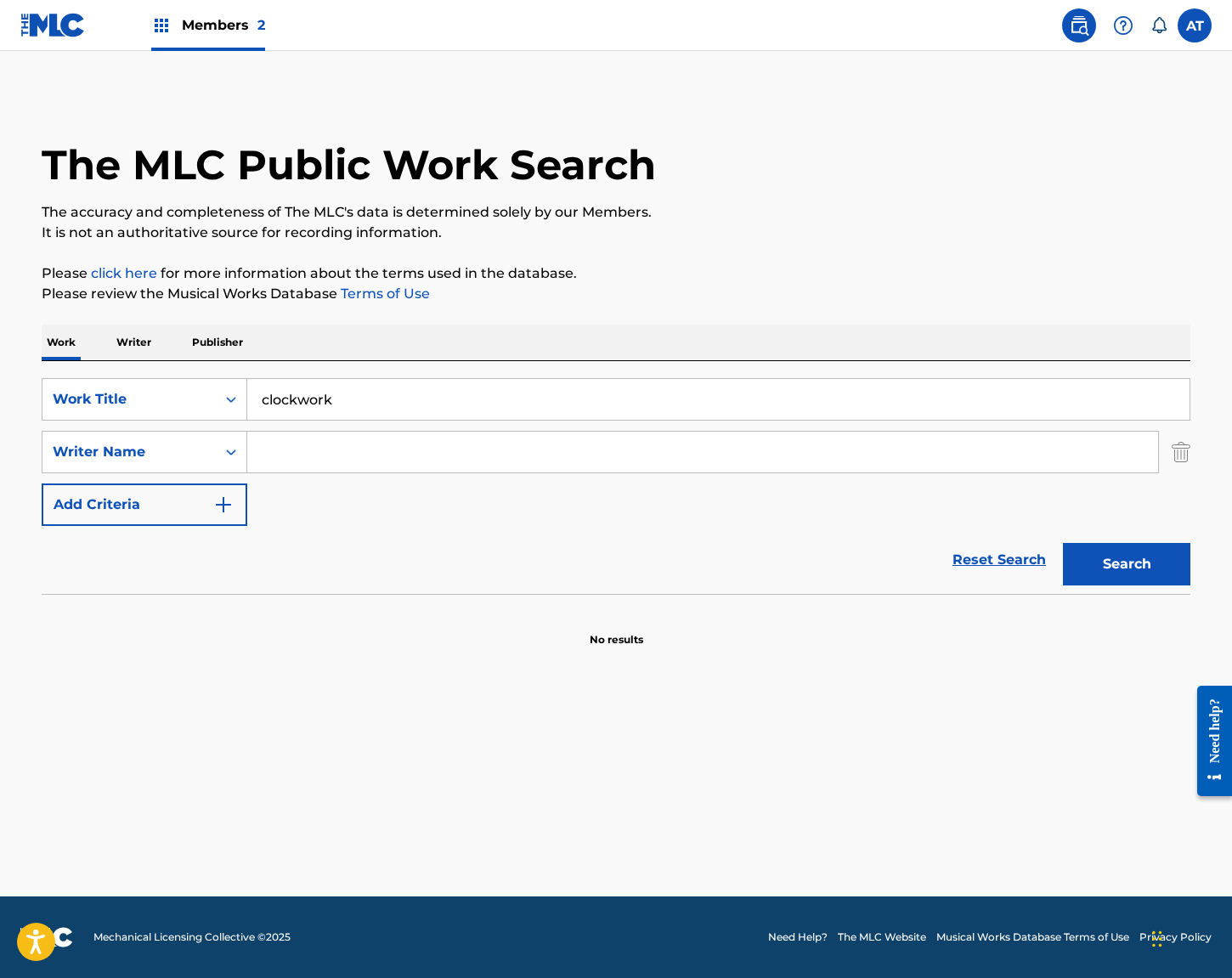
click at [345, 443] on input "Search Form" at bounding box center [703, 452] width 911 height 41
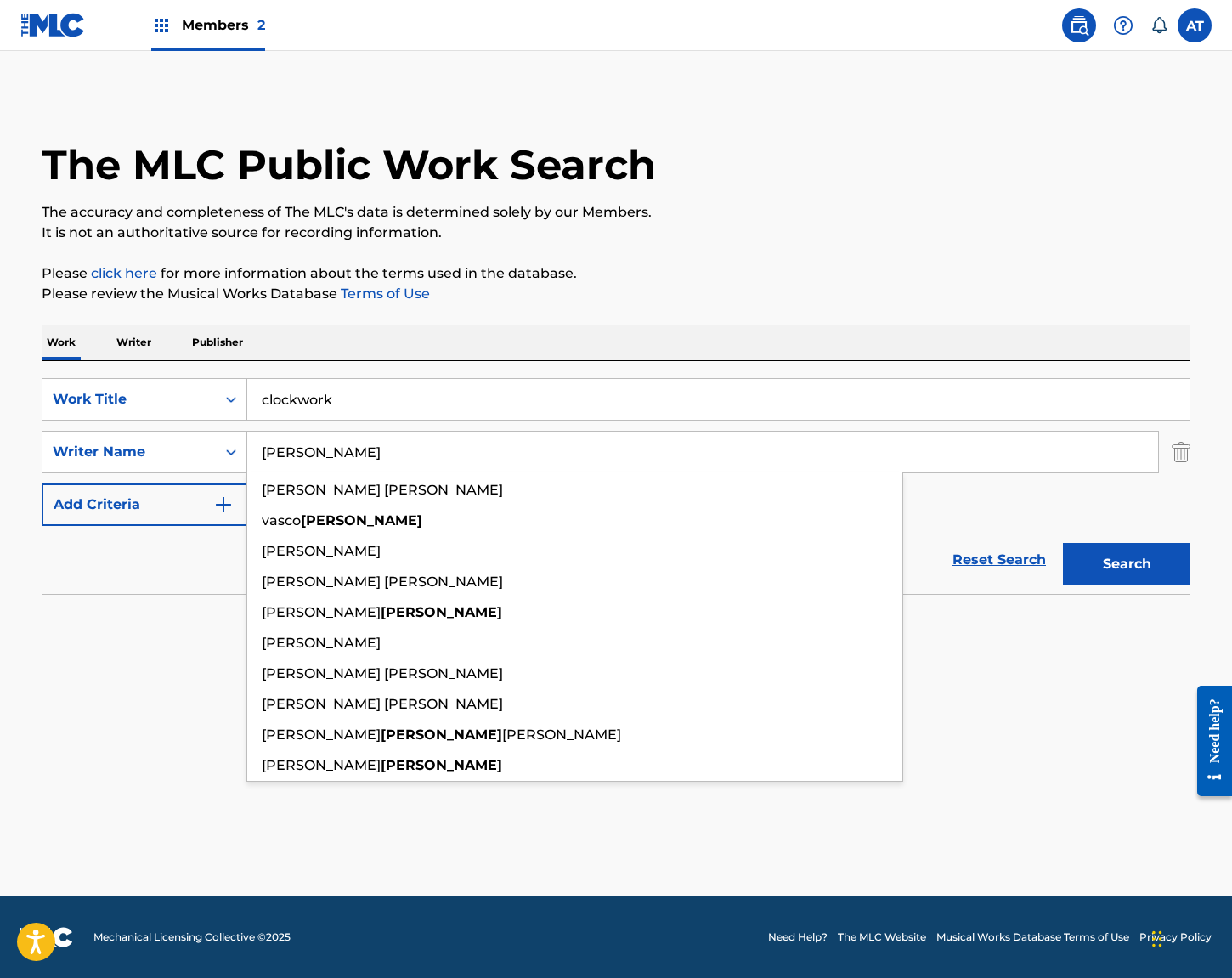
type input "[PERSON_NAME]"
click at [1063, 543] on button "Search" at bounding box center [1127, 564] width 128 height 43
